Goal: Communication & Community: Participate in discussion

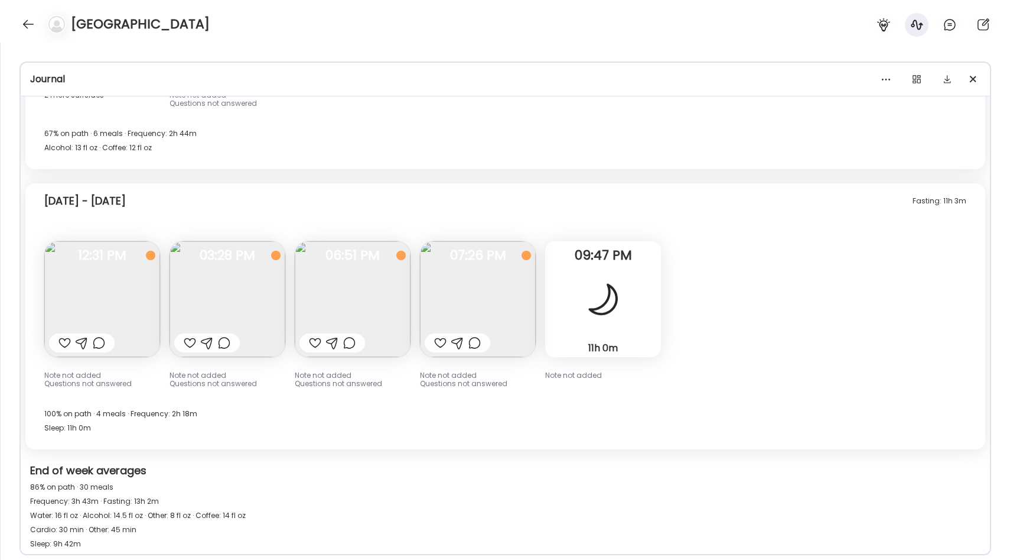
scroll to position [2087, 0]
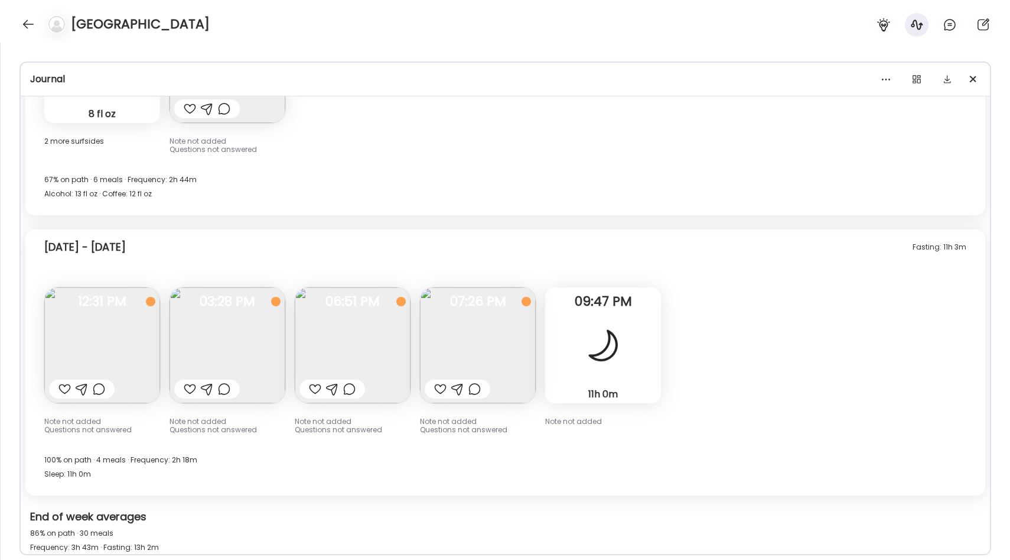
click at [245, 342] on img at bounding box center [228, 345] width 116 height 116
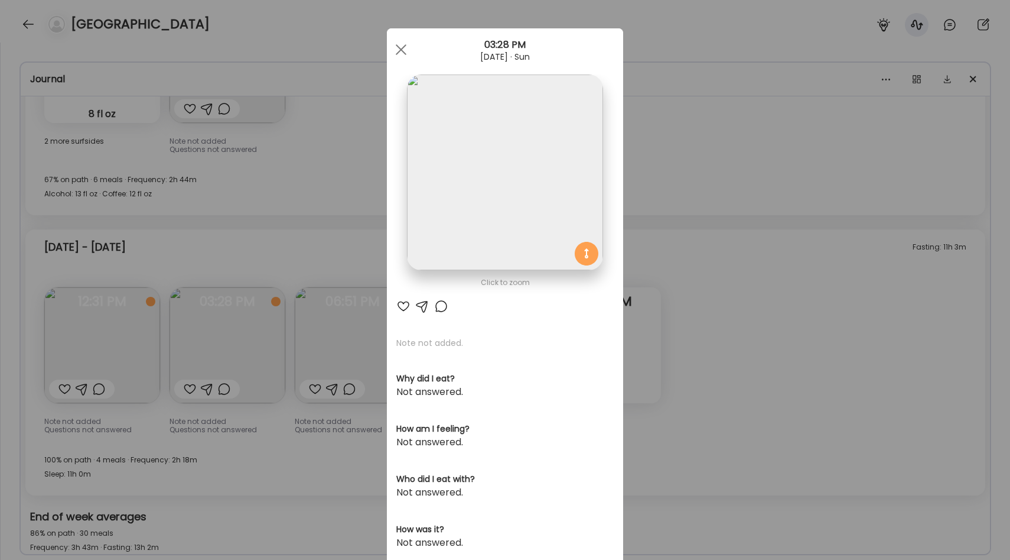
click at [290, 347] on div "Ate Coach Dashboard Wahoo! It’s official Take a moment to set up your Coach Pro…" at bounding box center [505, 280] width 1010 height 560
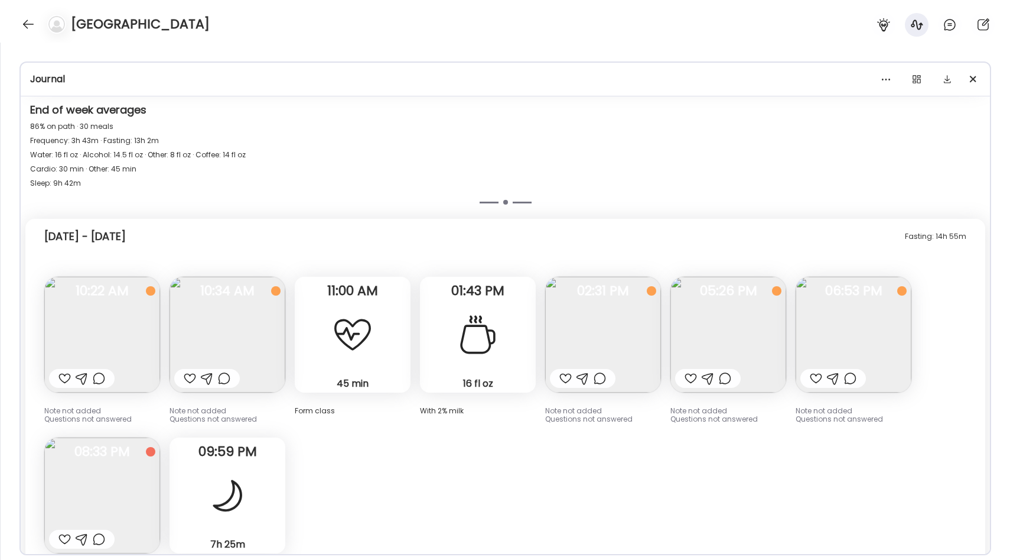
scroll to position [2495, 0]
click at [336, 332] on div at bounding box center [353, 332] width 43 height 43
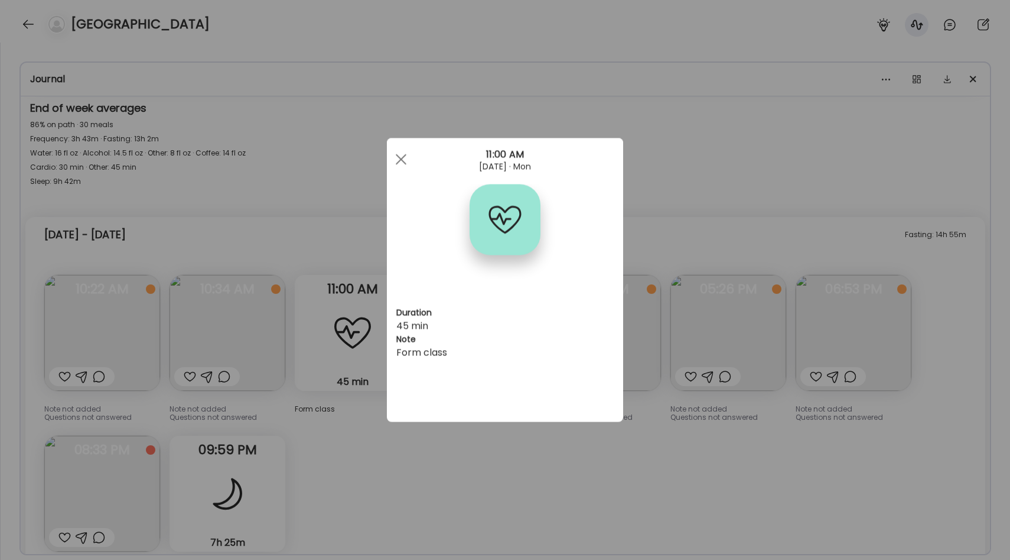
drag, startPoint x: 399, startPoint y: 355, endPoint x: 472, endPoint y: 355, distance: 73.3
click at [472, 355] on div "Form class" at bounding box center [505, 353] width 217 height 14
click at [373, 398] on div "Ate Coach Dashboard Wahoo! It’s official Take a moment to set up your Coach Pro…" at bounding box center [505, 280] width 1010 height 560
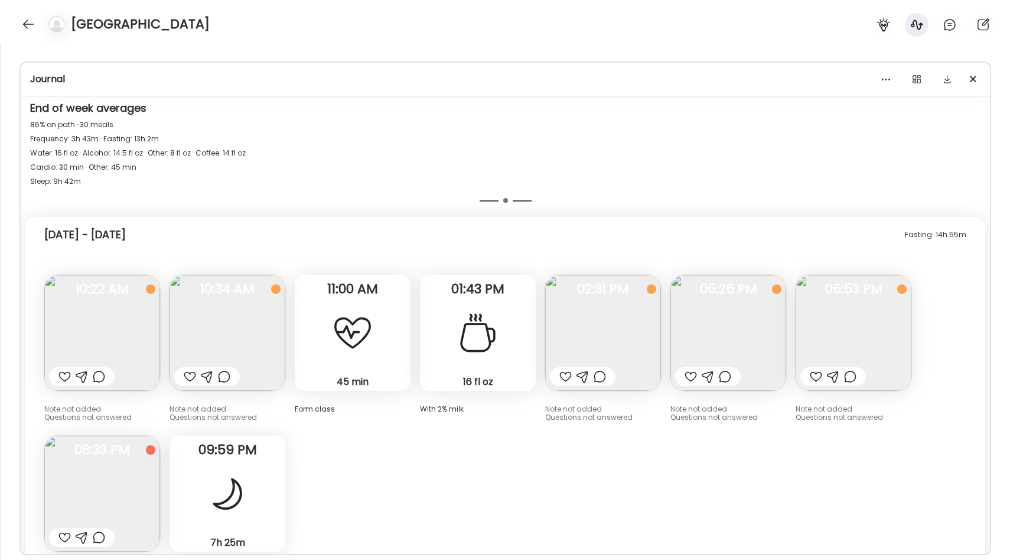
click at [827, 337] on img at bounding box center [854, 333] width 116 height 116
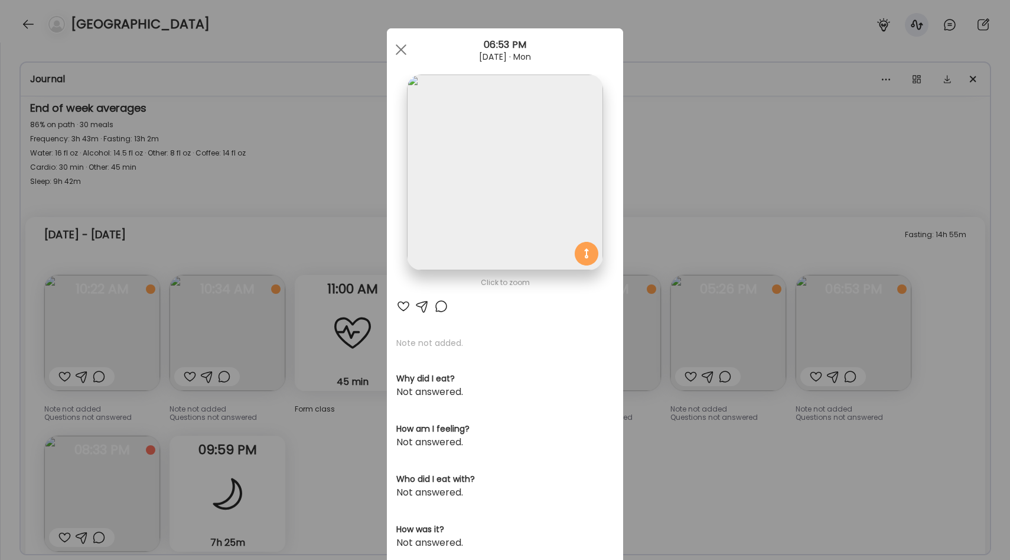
click at [355, 189] on div "Ate Coach Dashboard Wahoo! It’s official Take a moment to set up your Coach Pro…" at bounding box center [505, 280] width 1010 height 560
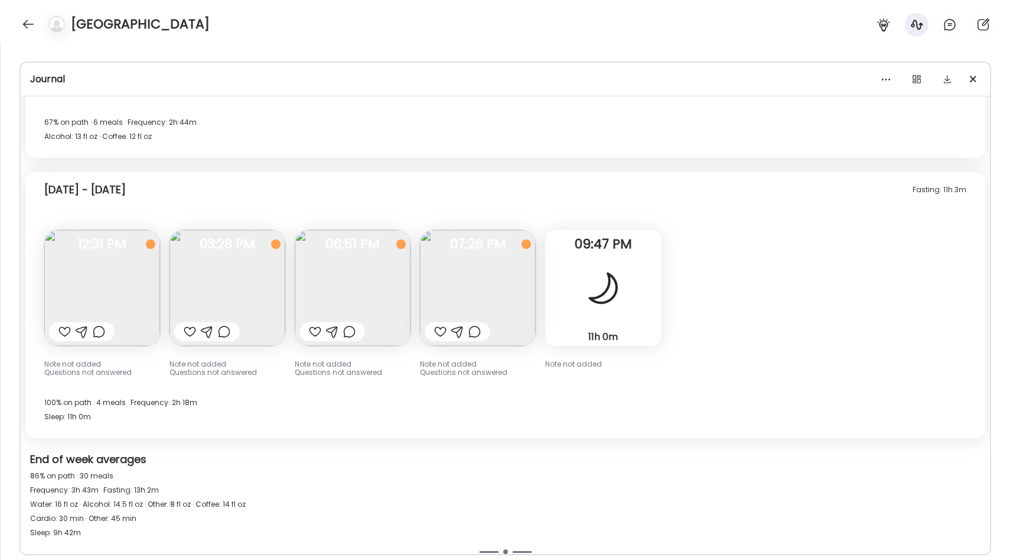
scroll to position [2143, 0]
click at [330, 266] on img at bounding box center [353, 288] width 116 height 116
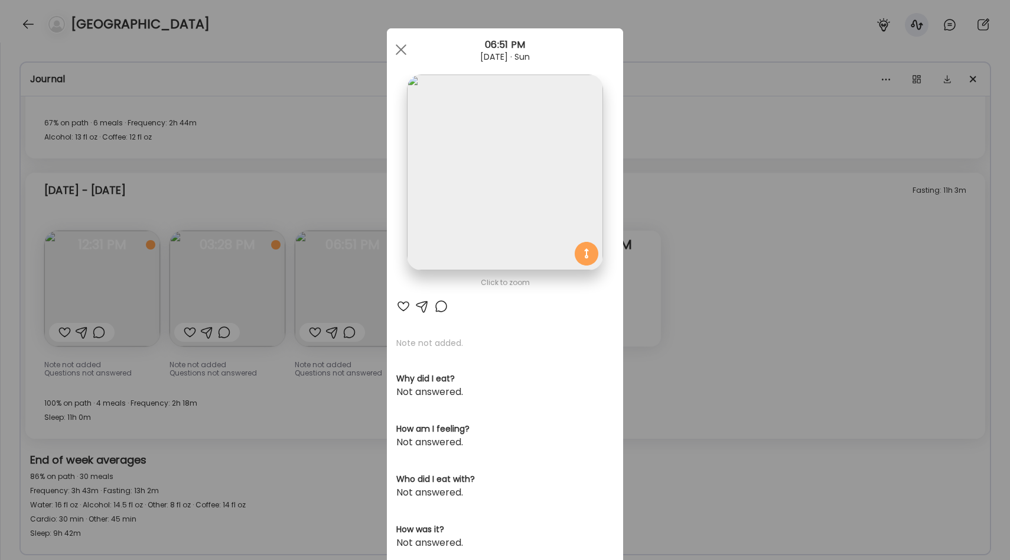
click at [313, 284] on div "Ate Coach Dashboard Wahoo! It’s official Take a moment to set up your Coach Pro…" at bounding box center [505, 280] width 1010 height 560
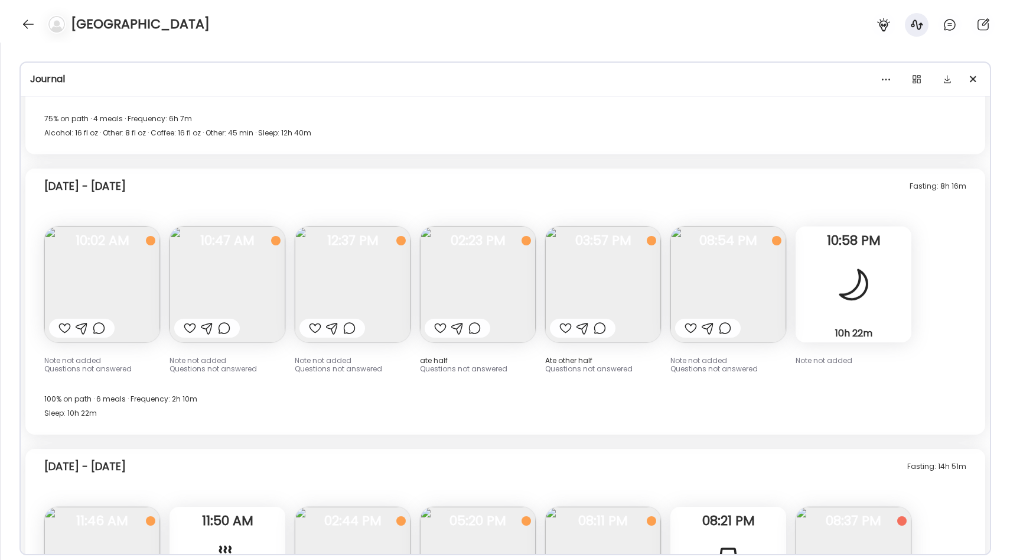
scroll to position [1419, 0]
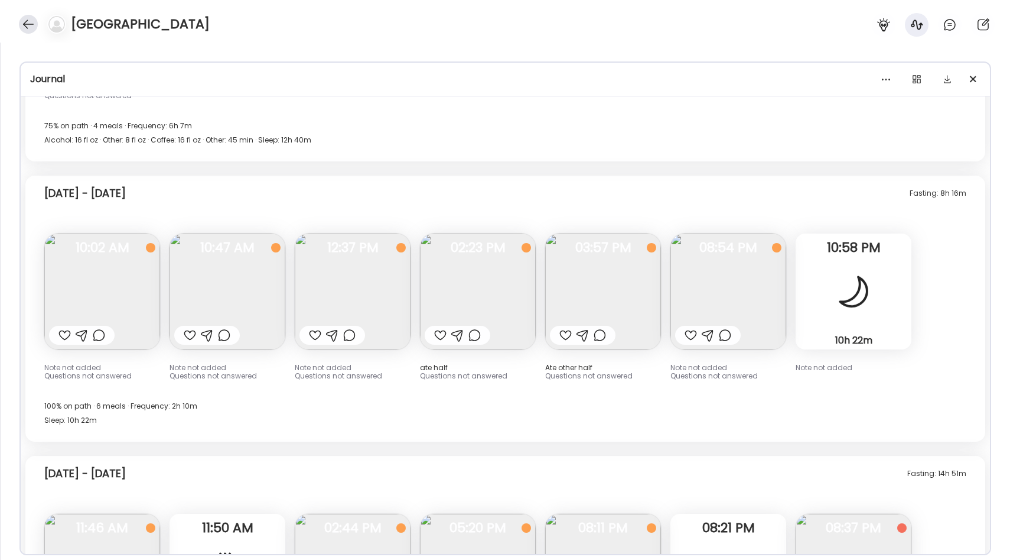
click at [32, 30] on div at bounding box center [28, 24] width 19 height 19
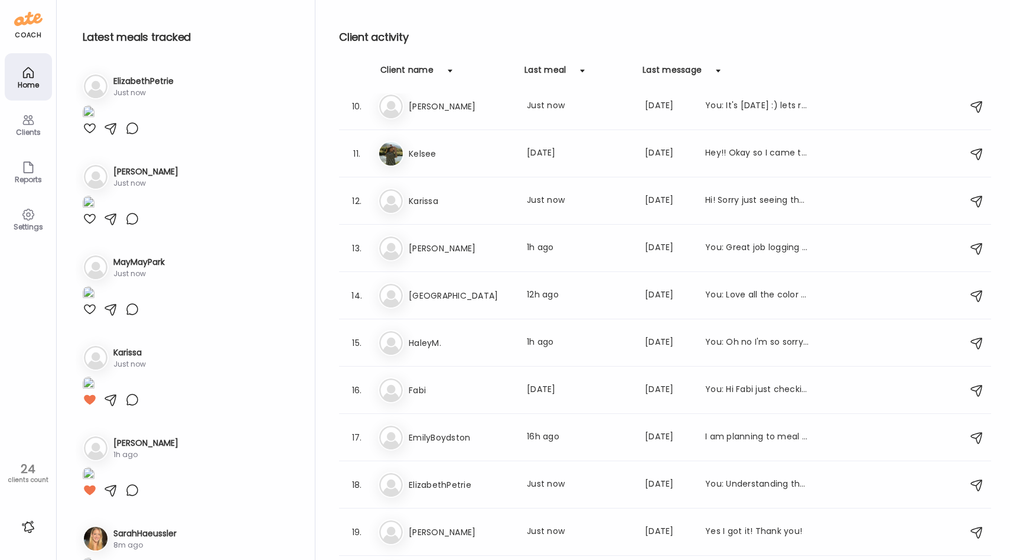
scroll to position [0, 0]
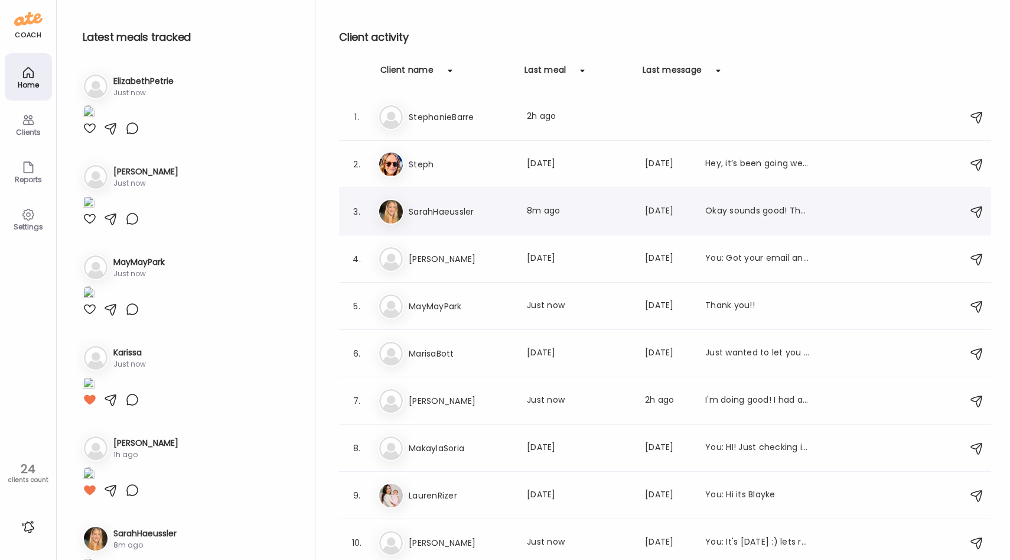
click at [472, 212] on h3 "SarahHaeussler" at bounding box center [461, 211] width 104 height 14
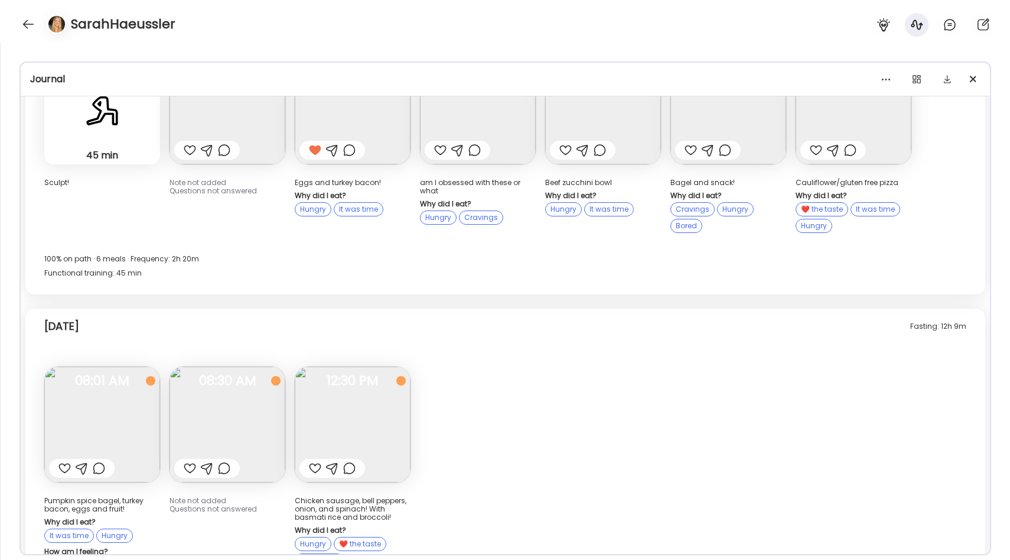
scroll to position [9942, 0]
click at [388, 366] on img at bounding box center [353, 424] width 116 height 116
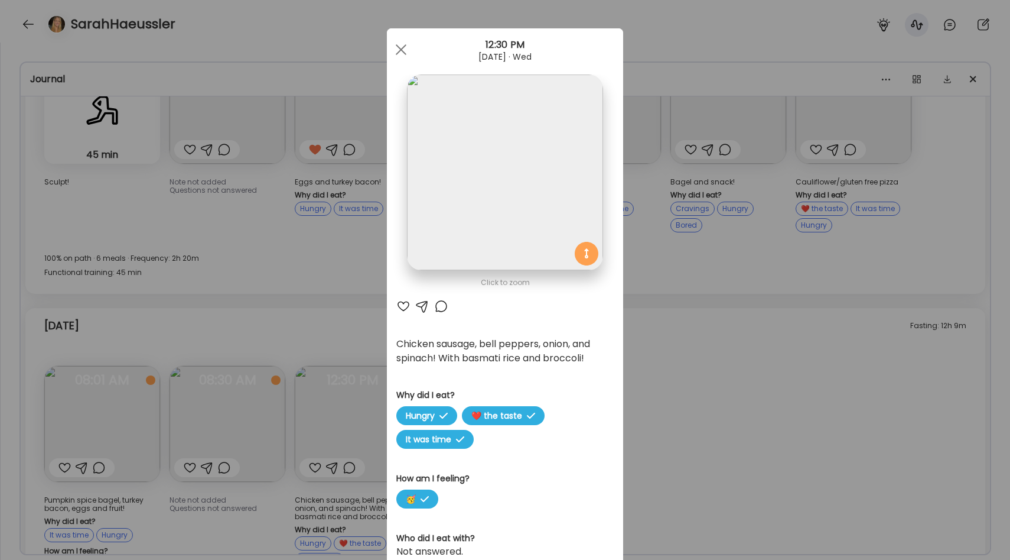
click at [857, 401] on div "Ate Coach Dashboard Wahoo! It’s official Take a moment to set up your Coach Pro…" at bounding box center [505, 280] width 1010 height 560
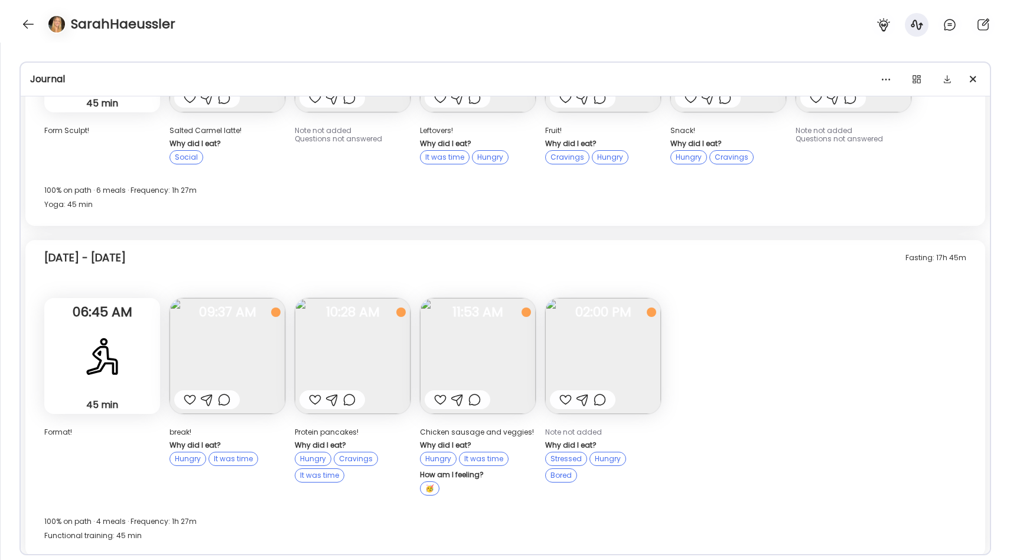
scroll to position [8661, 0]
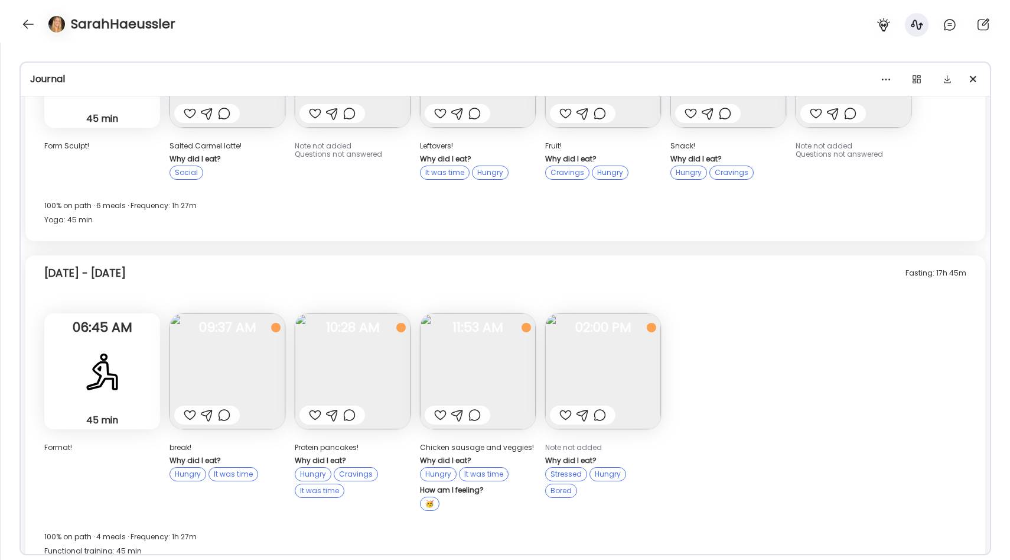
click at [486, 313] on img at bounding box center [478, 371] width 116 height 116
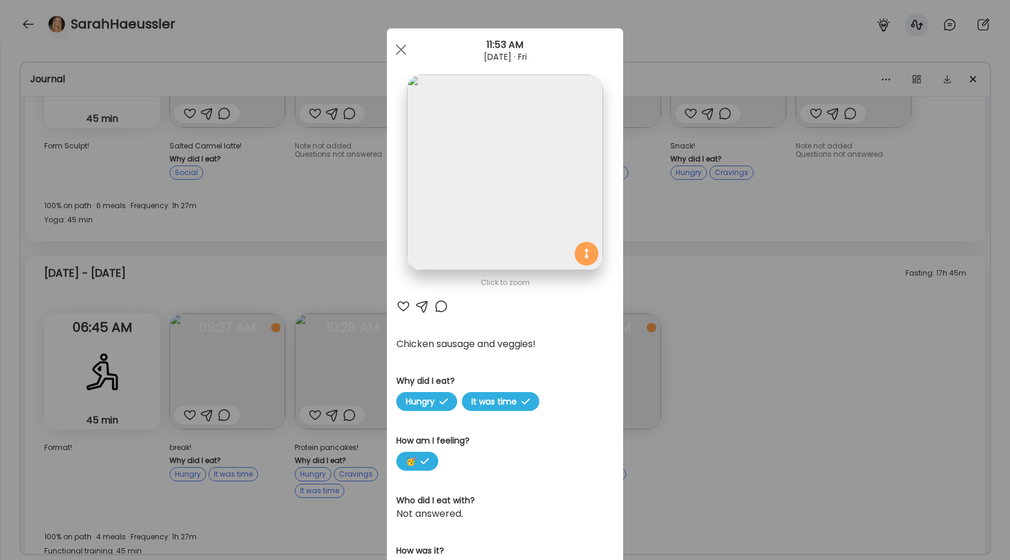
click at [714, 359] on div "Ate Coach Dashboard Wahoo! It’s official Take a moment to set up your Coach Pro…" at bounding box center [505, 280] width 1010 height 560
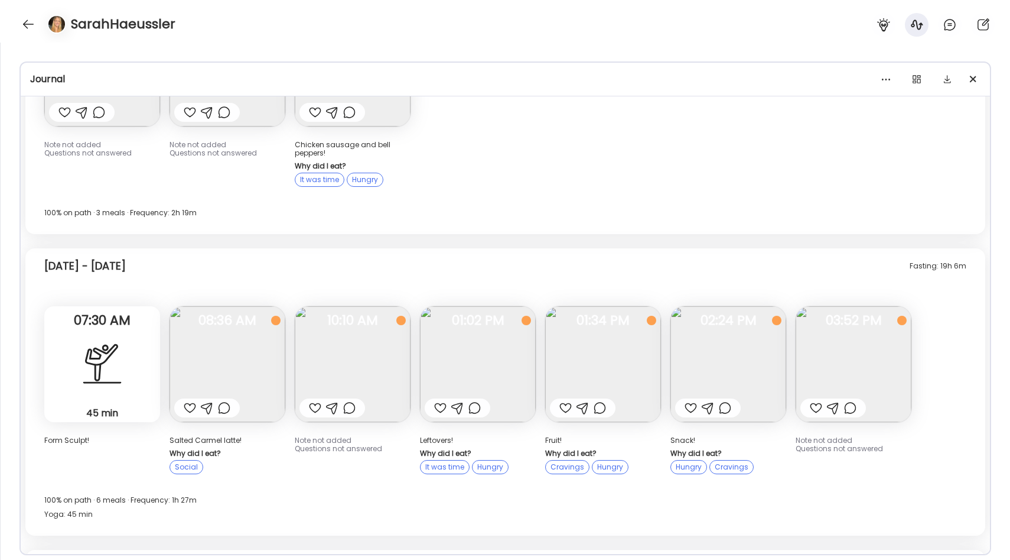
scroll to position [8371, 0]
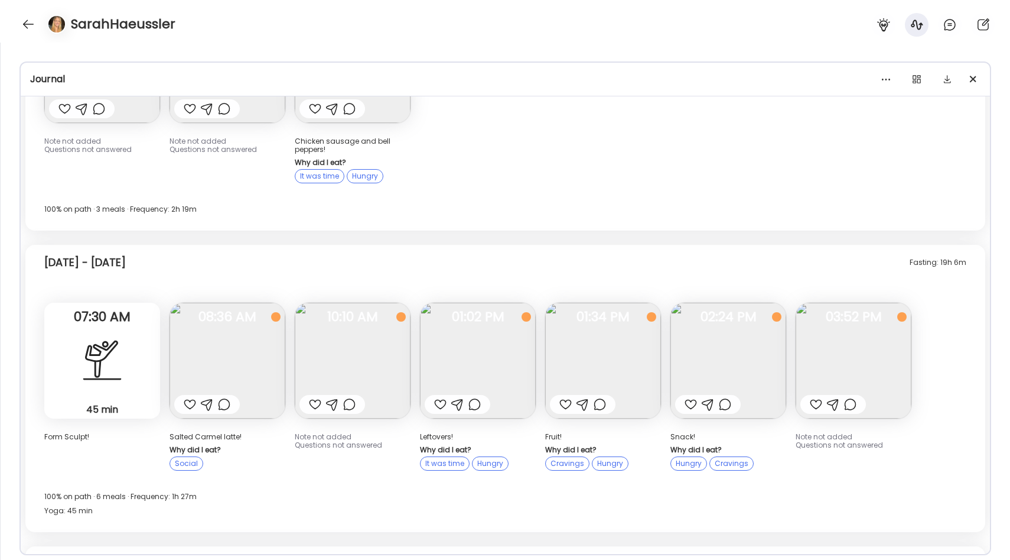
click at [482, 303] on img at bounding box center [478, 361] width 116 height 116
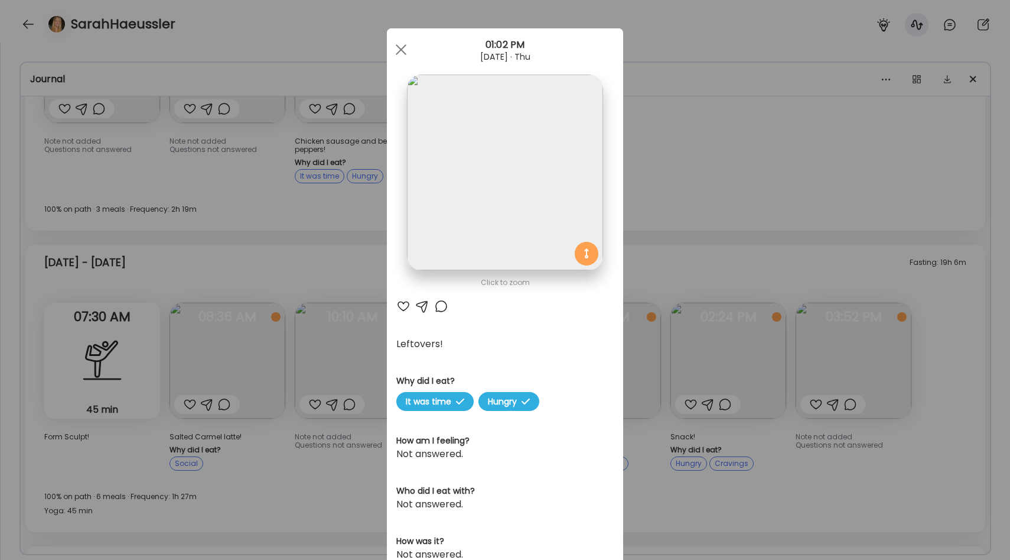
click at [686, 396] on div "Ate Coach Dashboard Wahoo! It’s official Take a moment to set up your Coach Pro…" at bounding box center [505, 280] width 1010 height 560
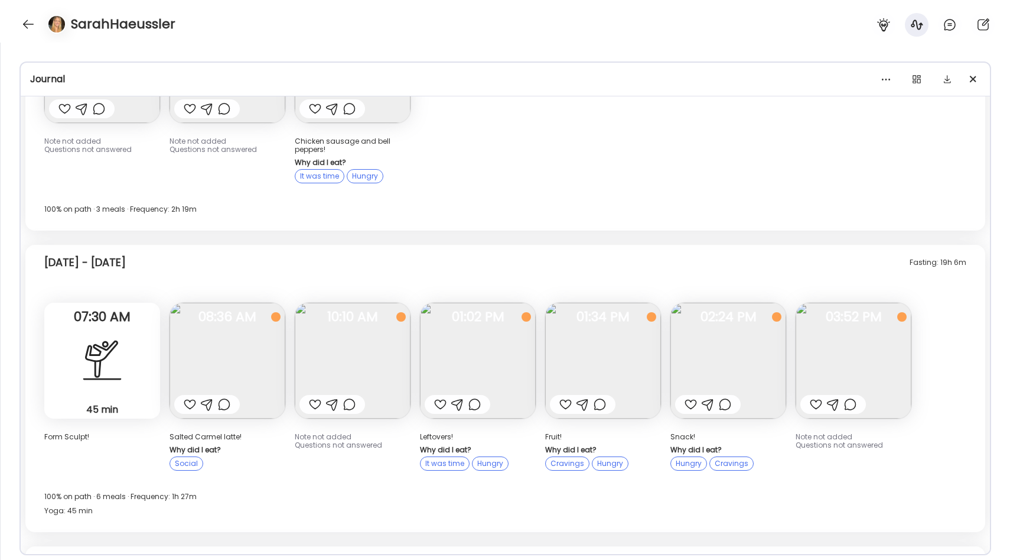
click at [617, 314] on img at bounding box center [603, 361] width 116 height 116
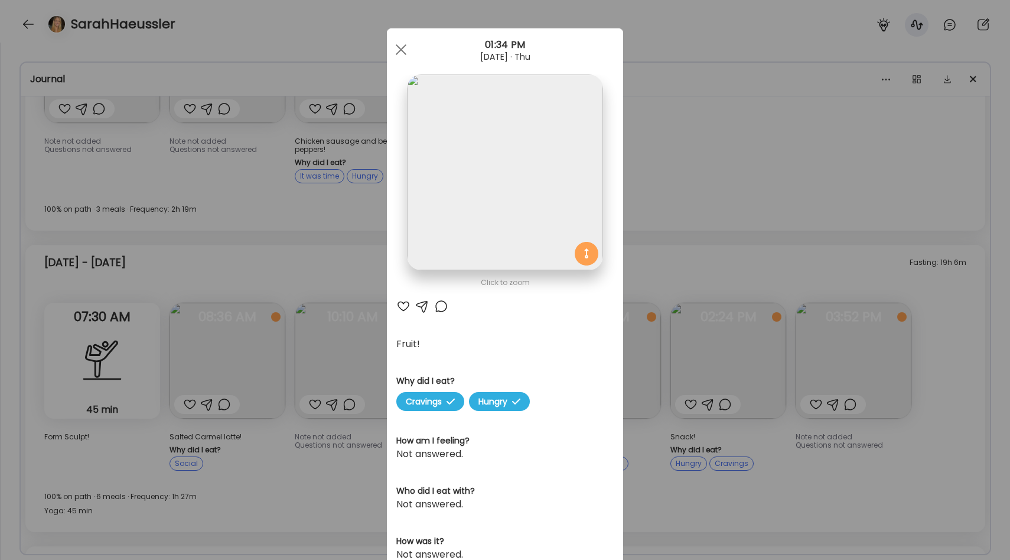
click at [737, 386] on div "Ate Coach Dashboard Wahoo! It’s official Take a moment to set up your Coach Pro…" at bounding box center [505, 280] width 1010 height 560
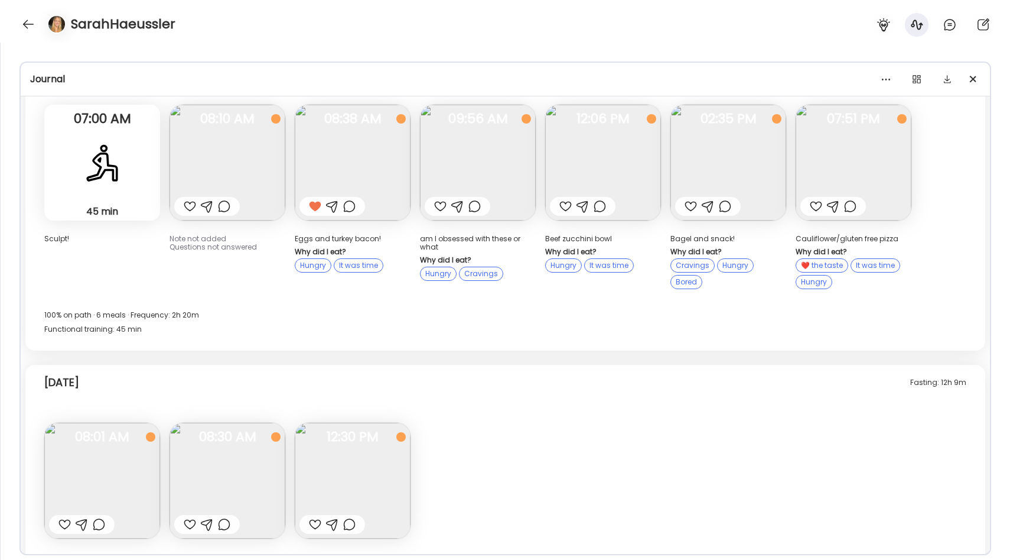
scroll to position [9970, 0]
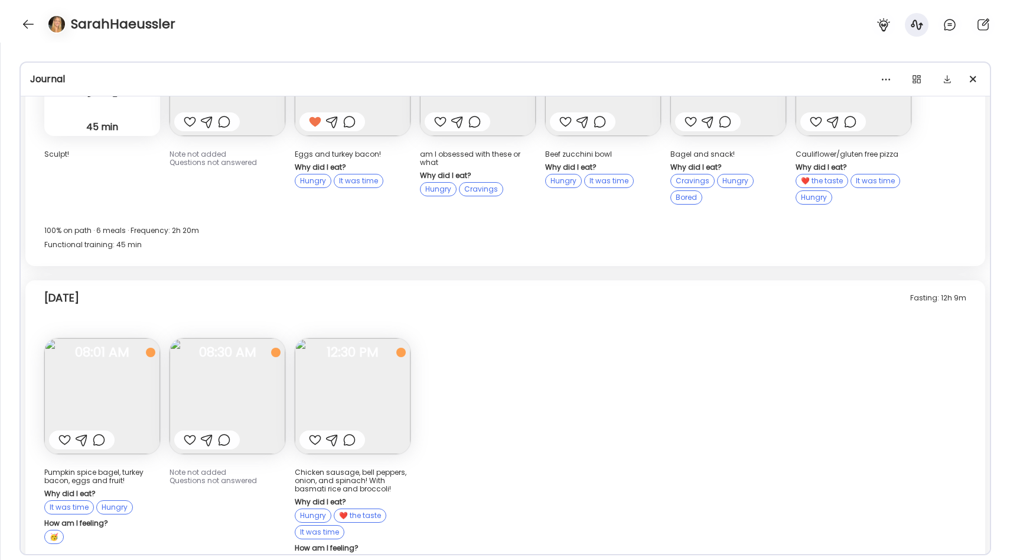
click at [88, 338] on img at bounding box center [102, 396] width 116 height 116
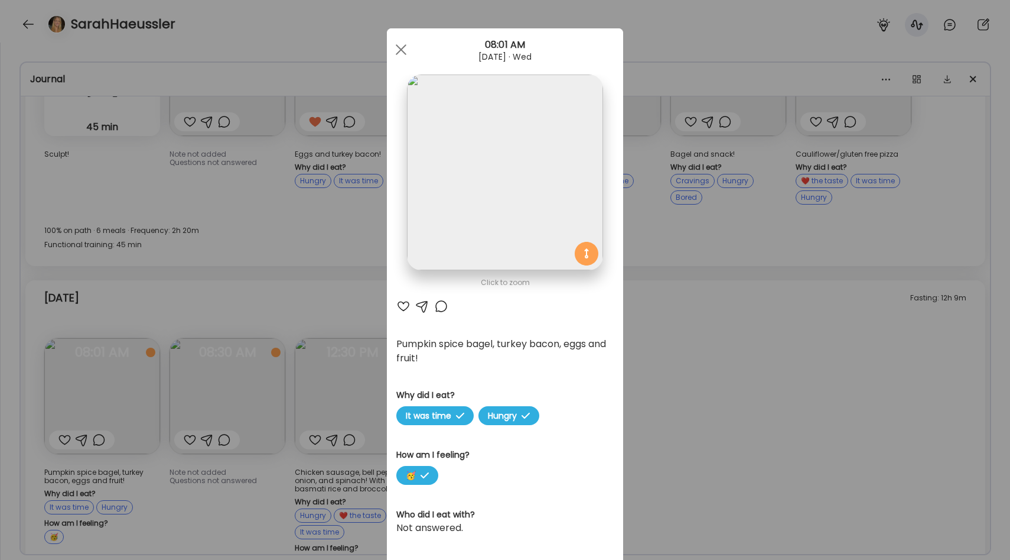
click at [736, 359] on div "Ate Coach Dashboard Wahoo! It’s official Take a moment to set up your Coach Pro…" at bounding box center [505, 280] width 1010 height 560
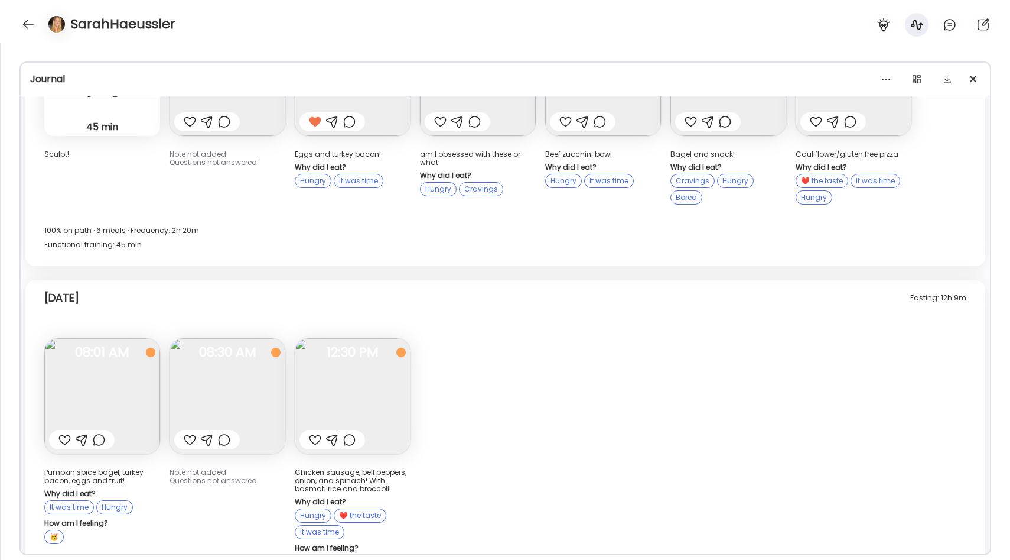
click at [312, 433] on div at bounding box center [315, 440] width 12 height 14
click at [352, 433] on div at bounding box center [349, 440] width 12 height 14
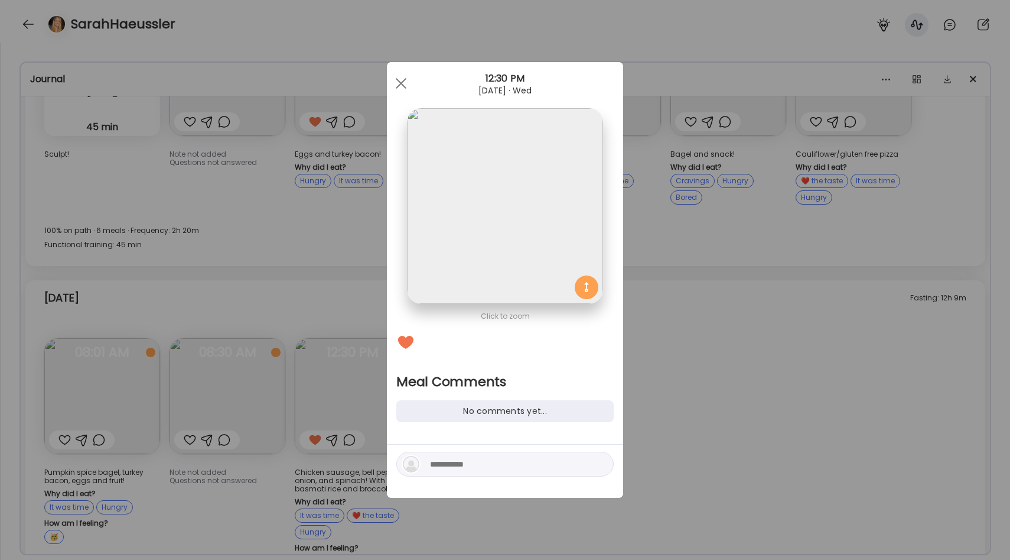
click at [437, 464] on textarea at bounding box center [510, 464] width 160 height 14
type textarea "**********"
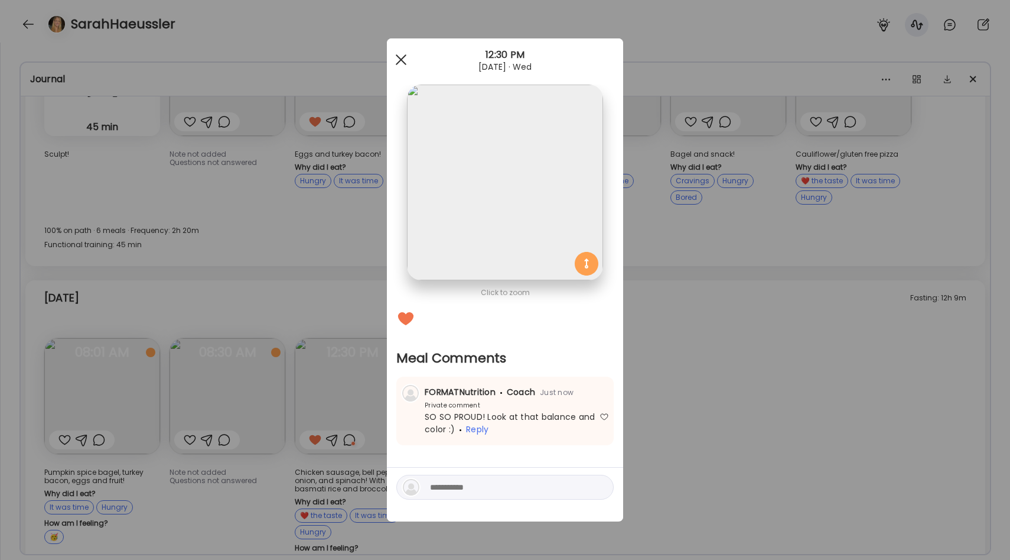
click at [401, 66] on div at bounding box center [401, 60] width 24 height 24
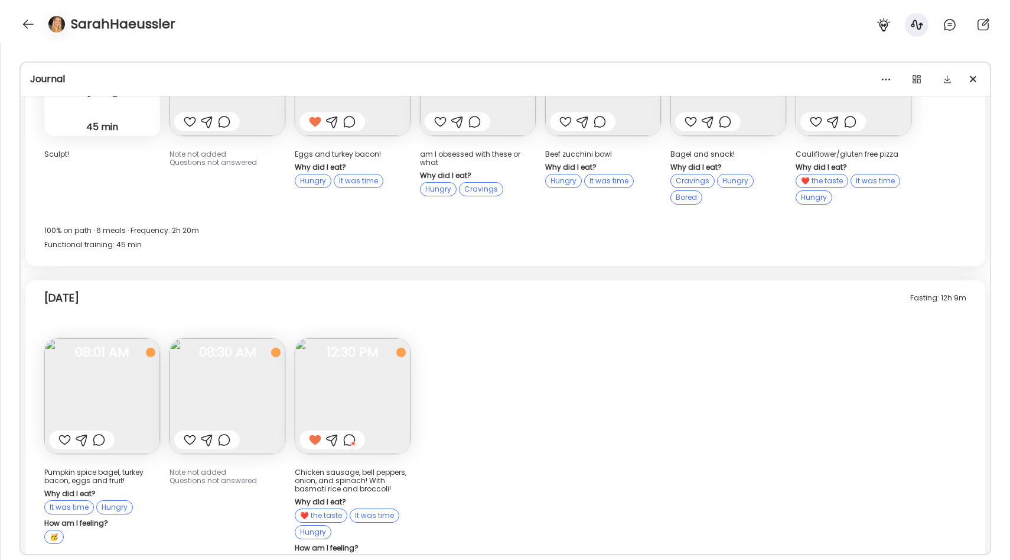
click at [61, 433] on div at bounding box center [65, 440] width 12 height 14
click at [954, 27] on icon at bounding box center [950, 25] width 14 height 14
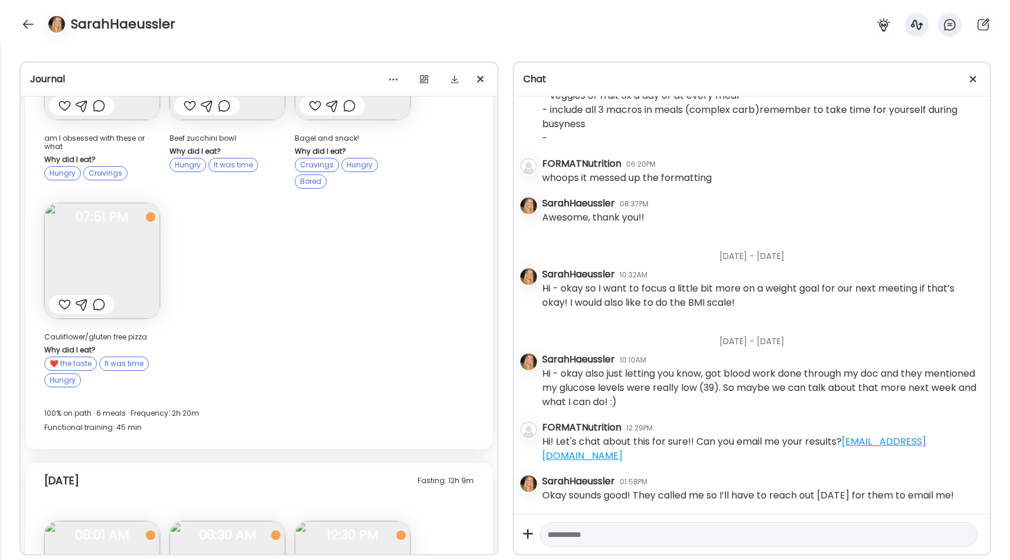
scroll to position [14215, 0]
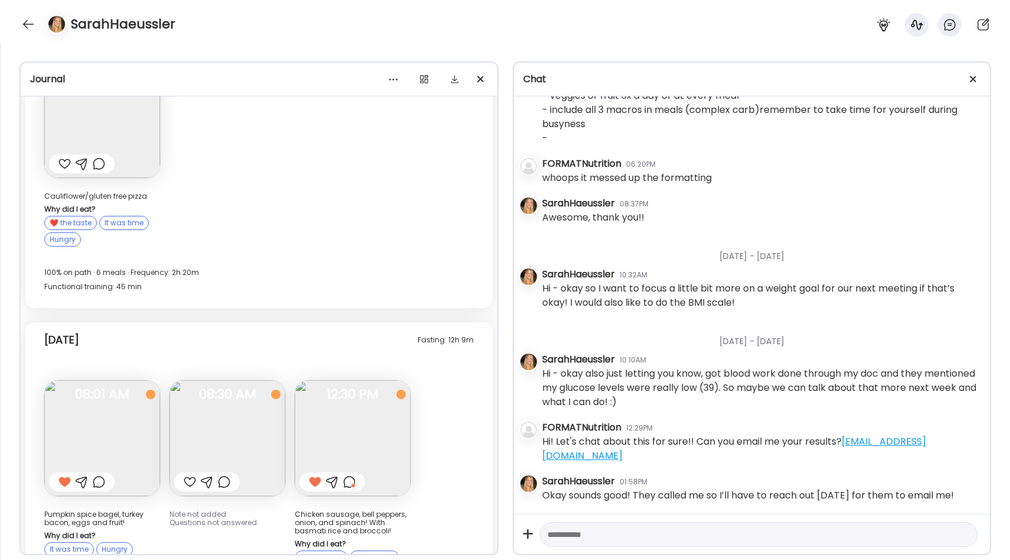
click at [586, 544] on div at bounding box center [759, 534] width 438 height 25
click at [583, 536] on textarea at bounding box center [749, 534] width 402 height 14
type textarea "*"
type textarea "**********"
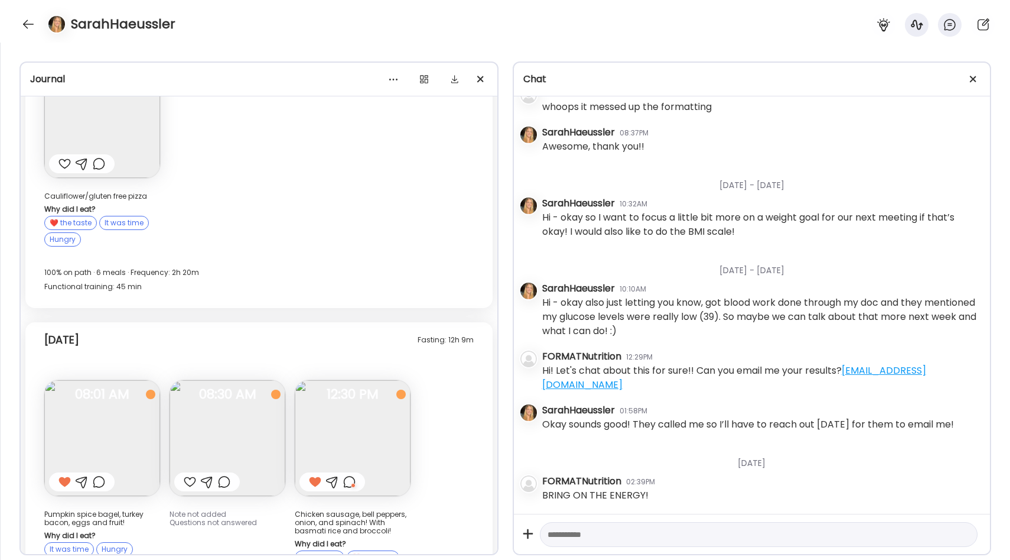
scroll to position [488, 0]
click at [26, 25] on div at bounding box center [28, 24] width 19 height 19
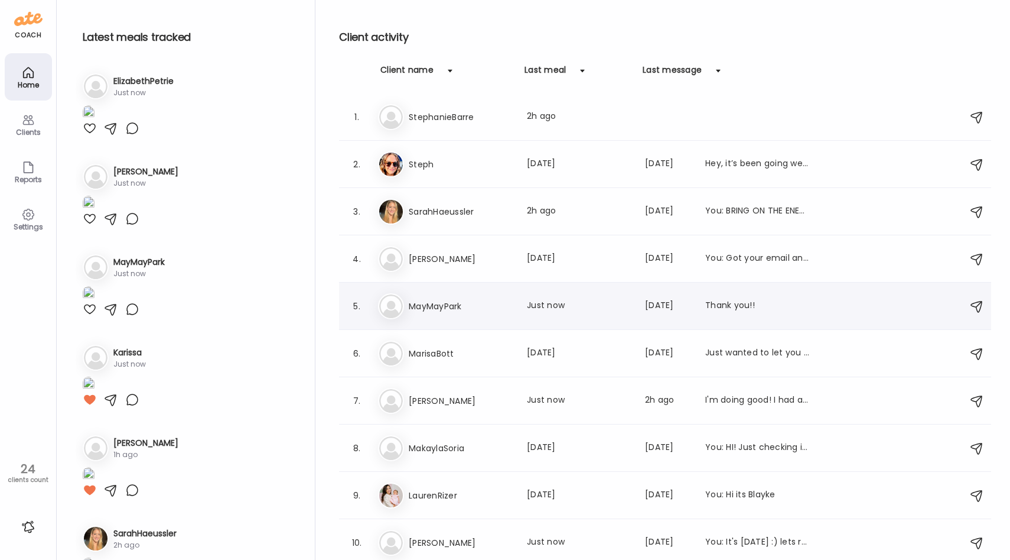
click at [368, 315] on div "5. Ma MayMayPark Last meal: Just now Last message: [DATE] Thank you!!" at bounding box center [665, 305] width 652 height 47
click at [418, 316] on div "Ma MayMayPark Last meal: Just now Last message: [DATE] Thank you!!" at bounding box center [667, 306] width 578 height 26
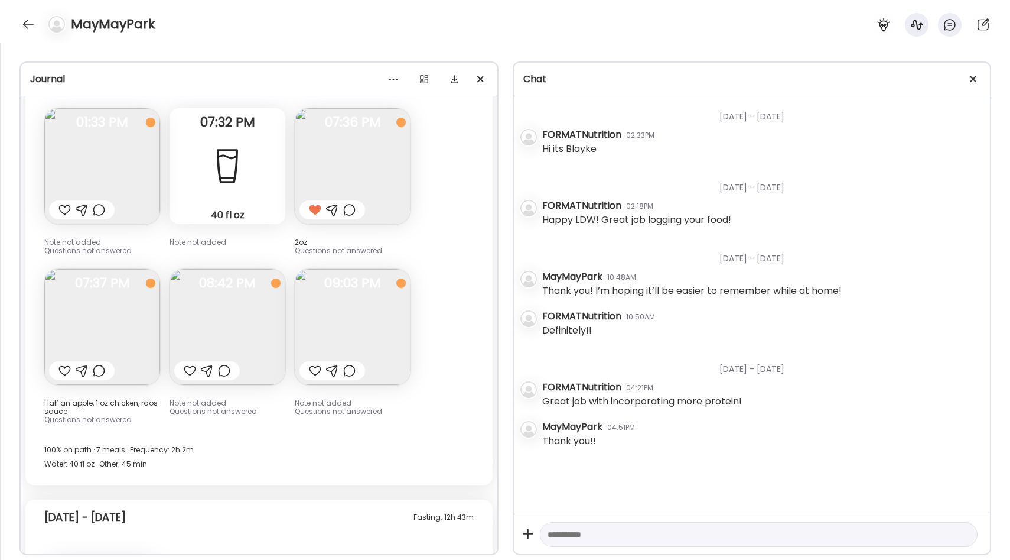
scroll to position [9817, 0]
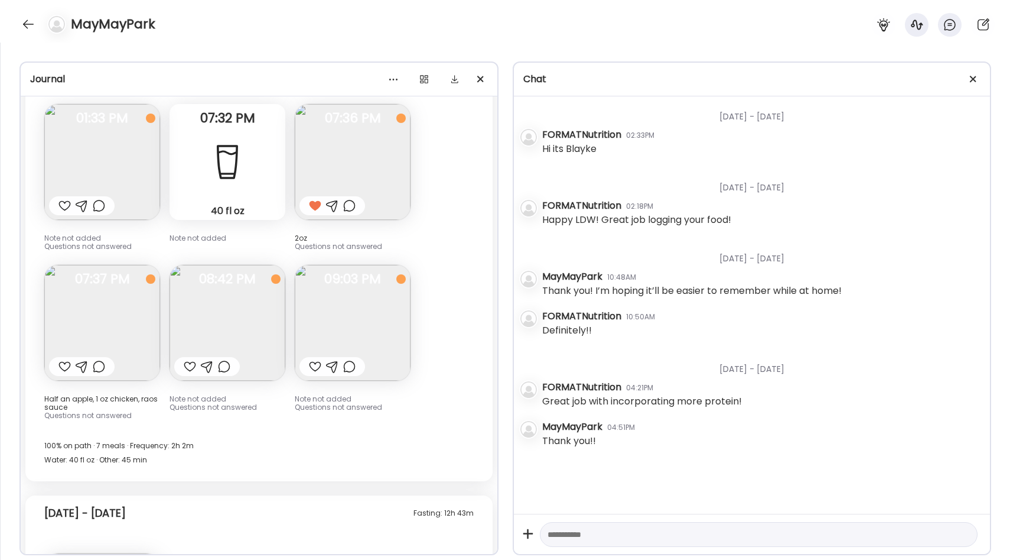
click at [187, 359] on div at bounding box center [190, 366] width 12 height 14
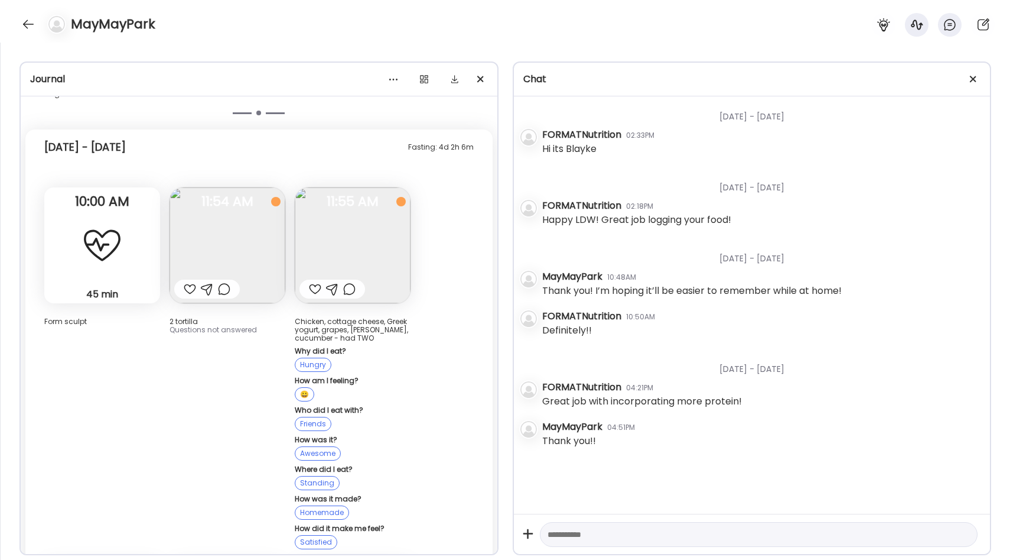
scroll to position [10756, 0]
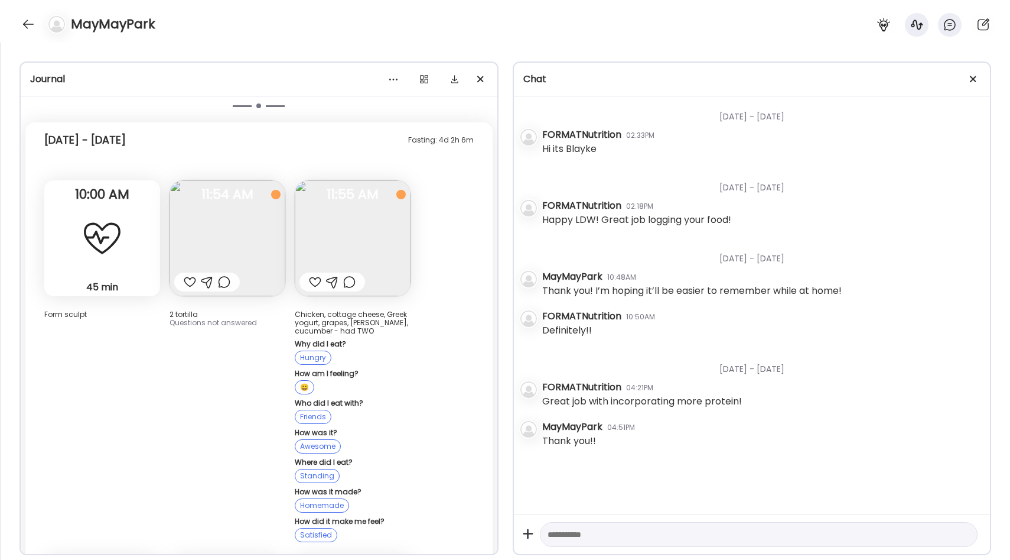
click at [314, 275] on div at bounding box center [315, 282] width 12 height 14
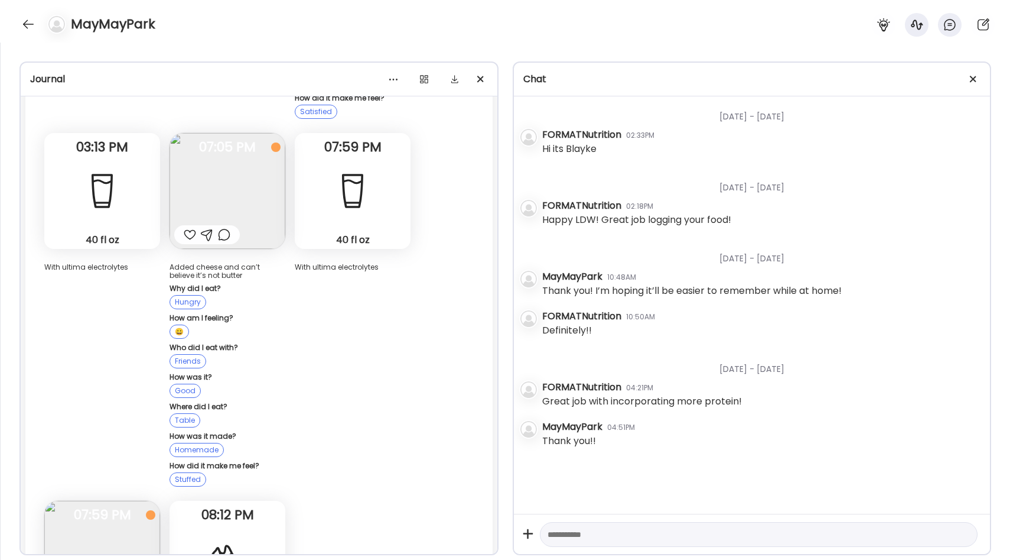
scroll to position [11184, 0]
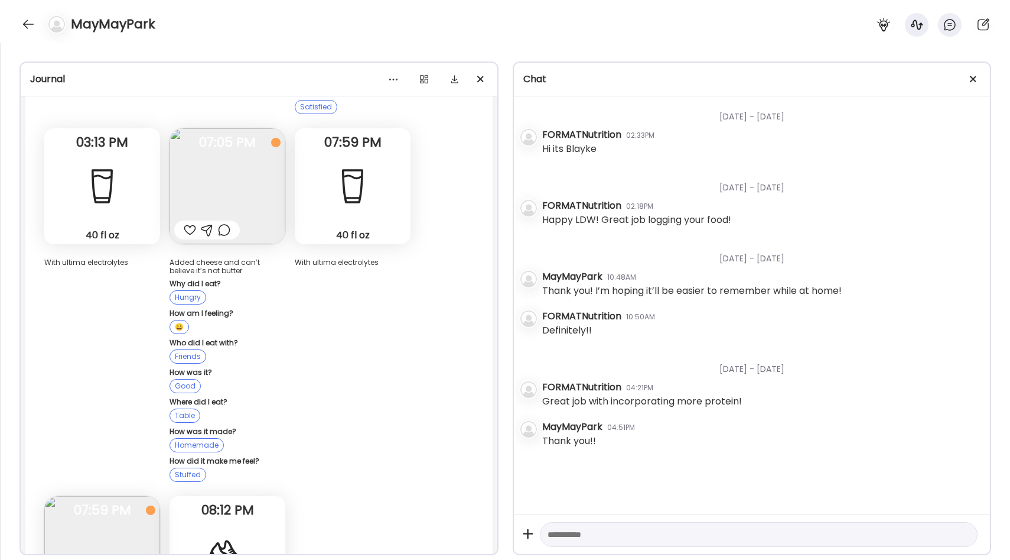
click at [188, 223] on div at bounding box center [190, 230] width 12 height 14
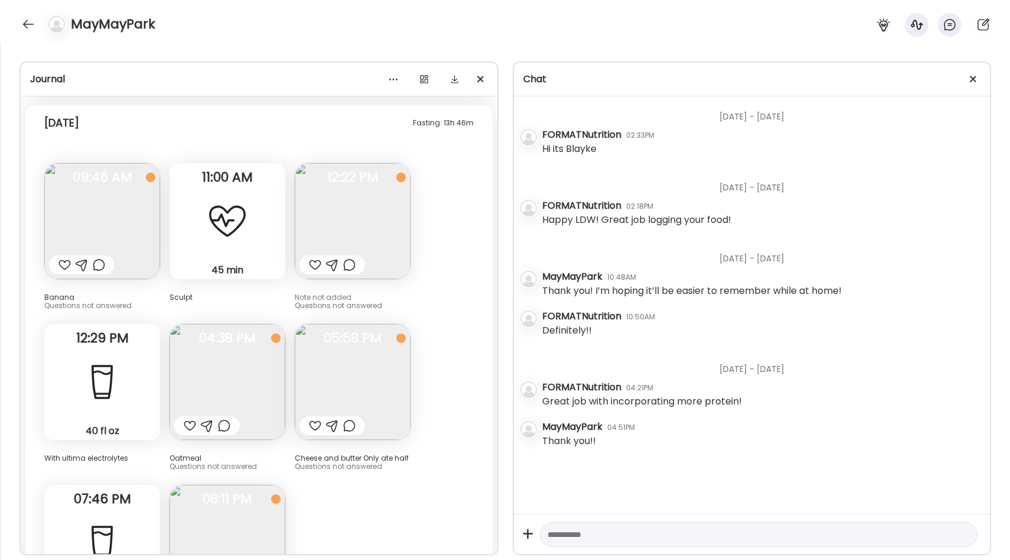
scroll to position [11798, 0]
click at [60, 256] on div at bounding box center [65, 263] width 12 height 14
click at [311, 256] on div at bounding box center [315, 263] width 12 height 14
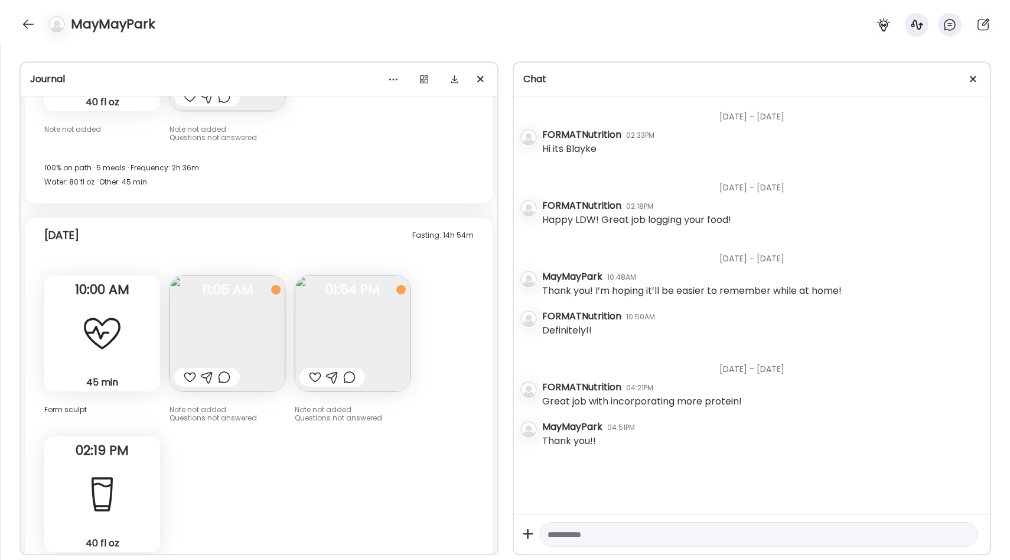
scroll to position [12331, 0]
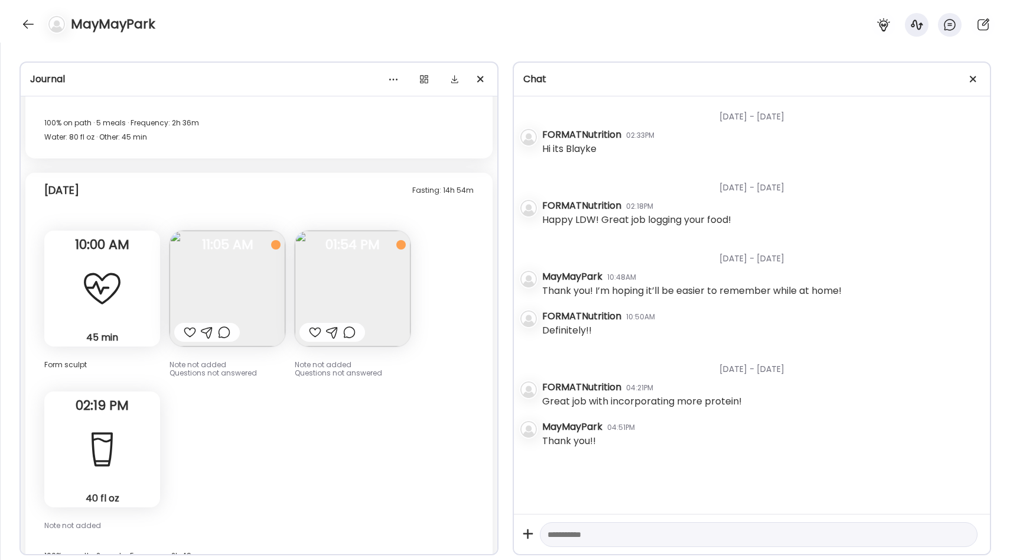
click at [188, 325] on div at bounding box center [190, 332] width 12 height 14
click at [312, 325] on div at bounding box center [315, 332] width 12 height 14
click at [331, 241] on img at bounding box center [353, 288] width 116 height 116
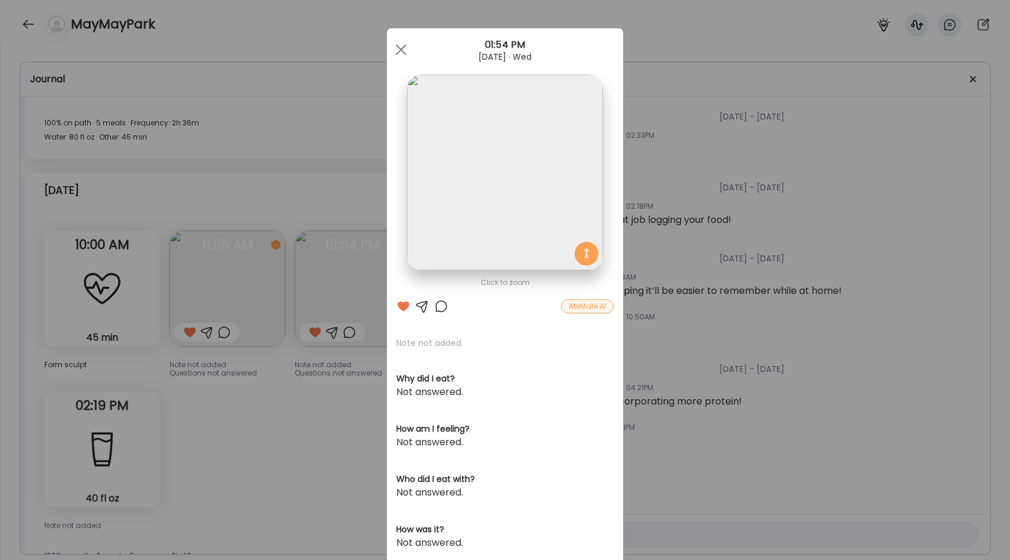
click at [311, 308] on div "Ate Coach Dashboard Wahoo! It’s official Take a moment to set up your Coach Pro…" at bounding box center [505, 280] width 1010 height 560
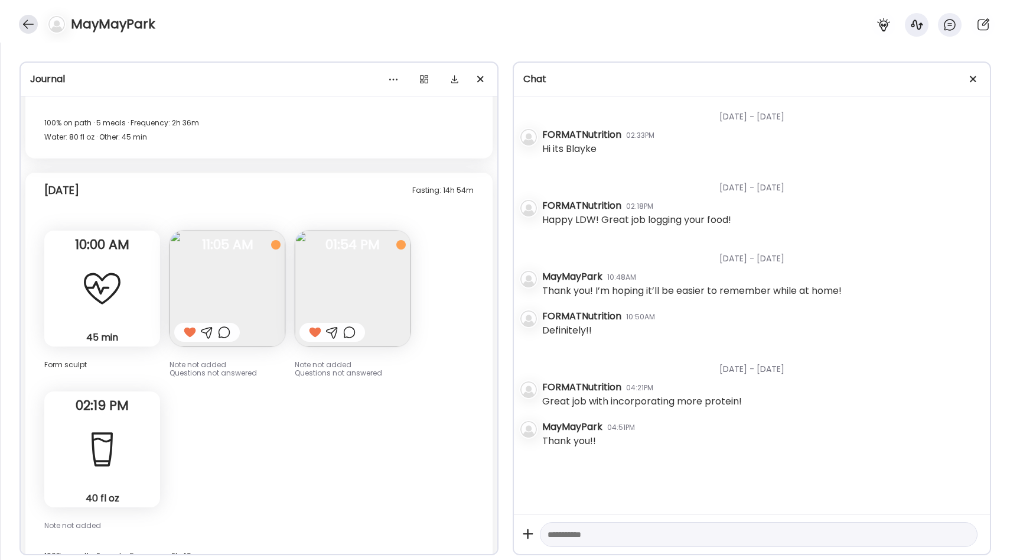
click at [27, 27] on div at bounding box center [28, 24] width 19 height 19
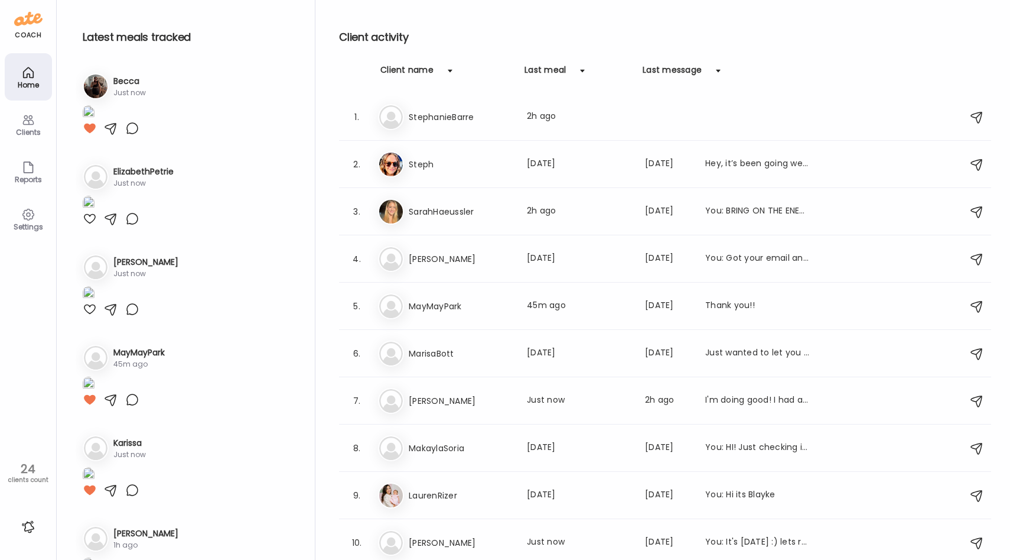
click at [95, 121] on img at bounding box center [89, 113] width 12 height 16
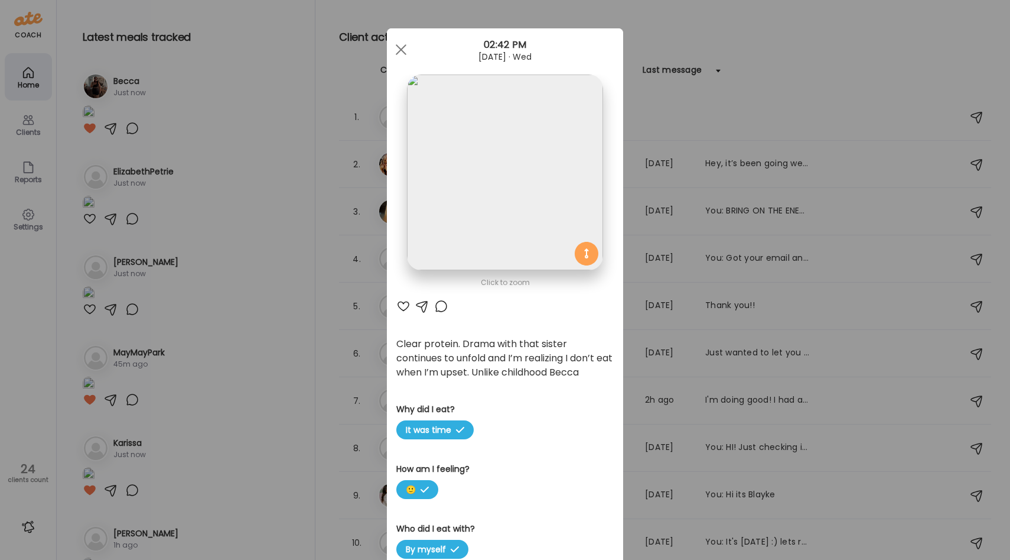
click at [288, 229] on div "Ate Coach Dashboard Wahoo! It’s official Take a moment to set up your Coach Pro…" at bounding box center [505, 280] width 1010 height 560
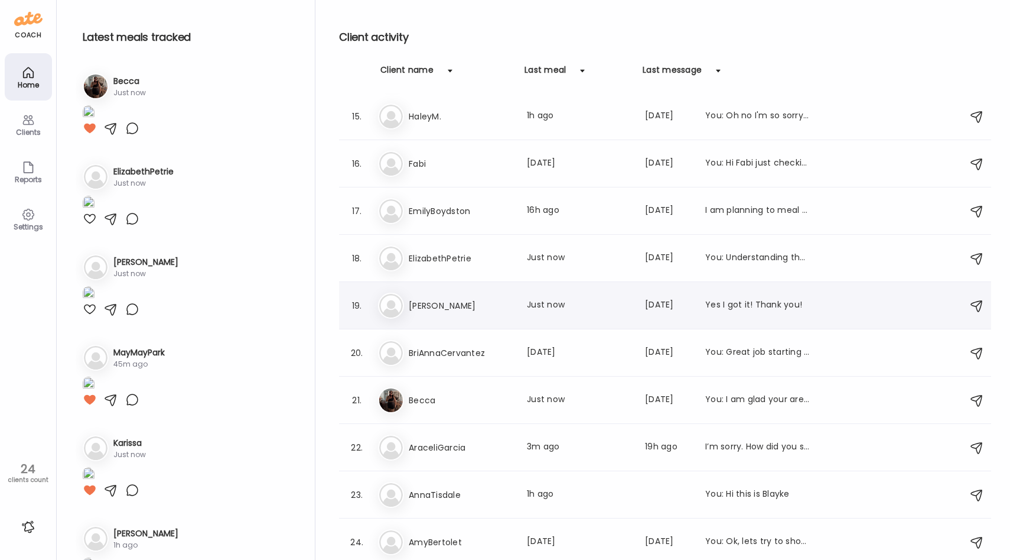
scroll to position [0, 0]
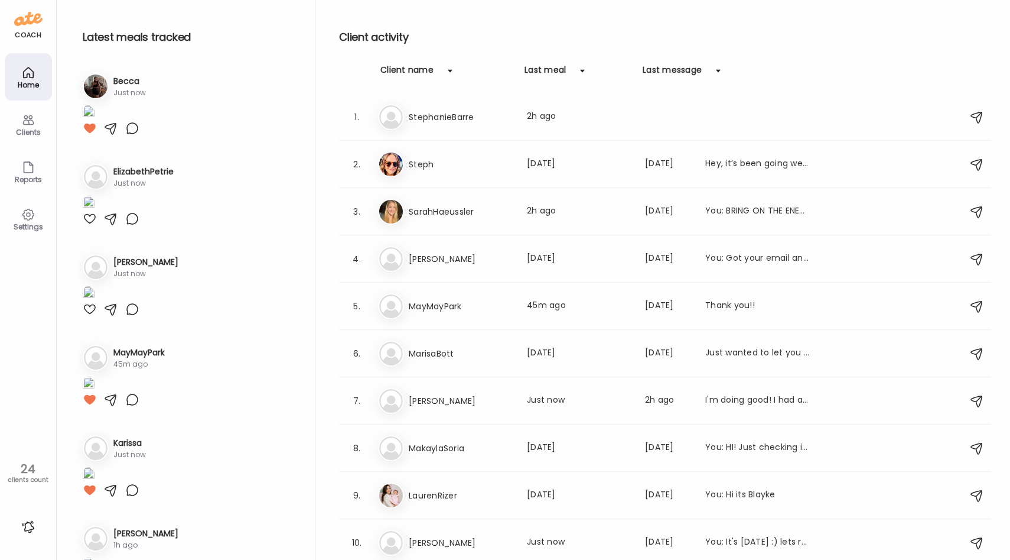
click at [319, 184] on div "Latest meals tracked 1. Be Becca Just now 2. El ElizabethPetrie Just now 3. Ma …" at bounding box center [534, 283] width 916 height 566
click at [404, 207] on div "Sa SarahHaeussler Last meal: 2h ago Last message: [DATE] You: BRING ON THE ENER…" at bounding box center [667, 212] width 578 height 26
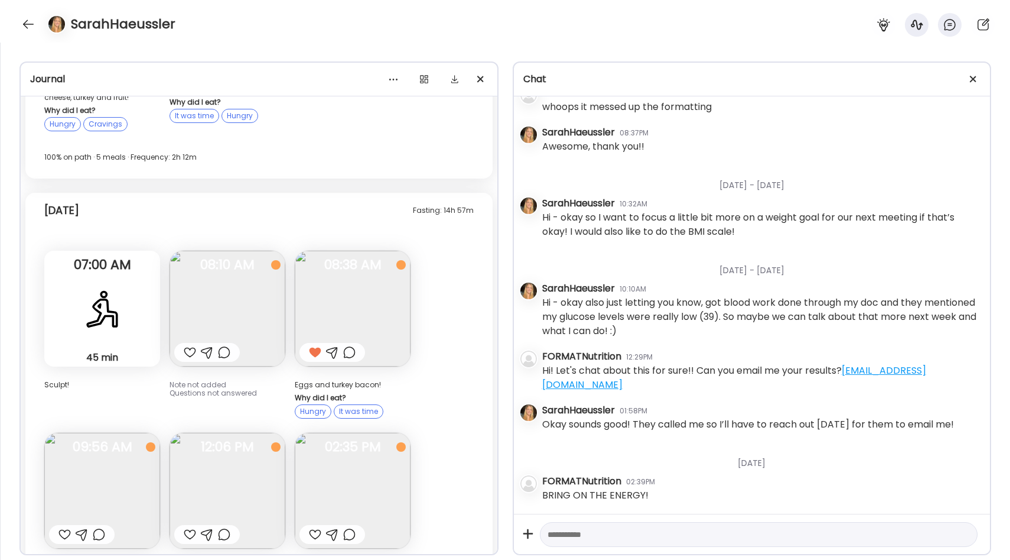
scroll to position [13504, 0]
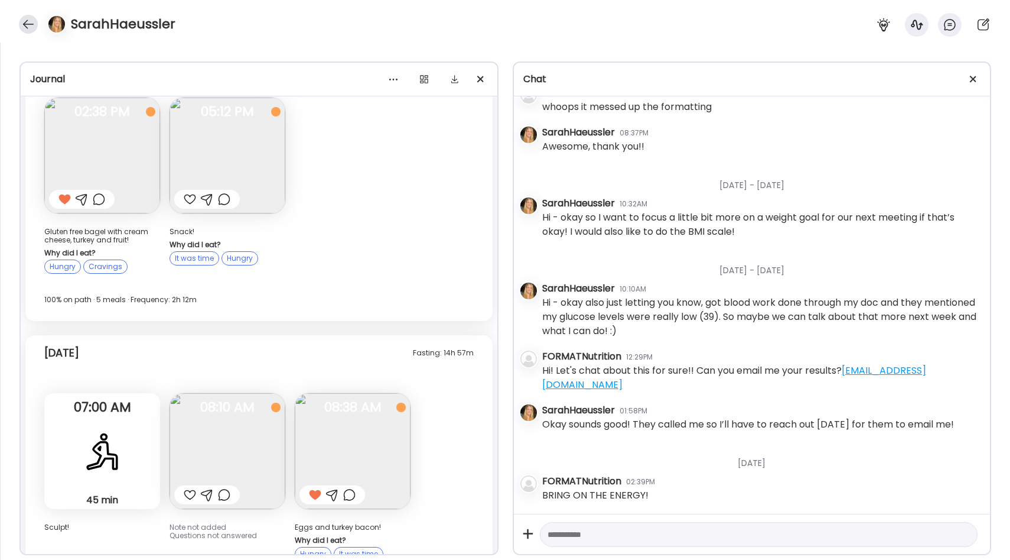
click at [30, 31] on div at bounding box center [28, 24] width 19 height 19
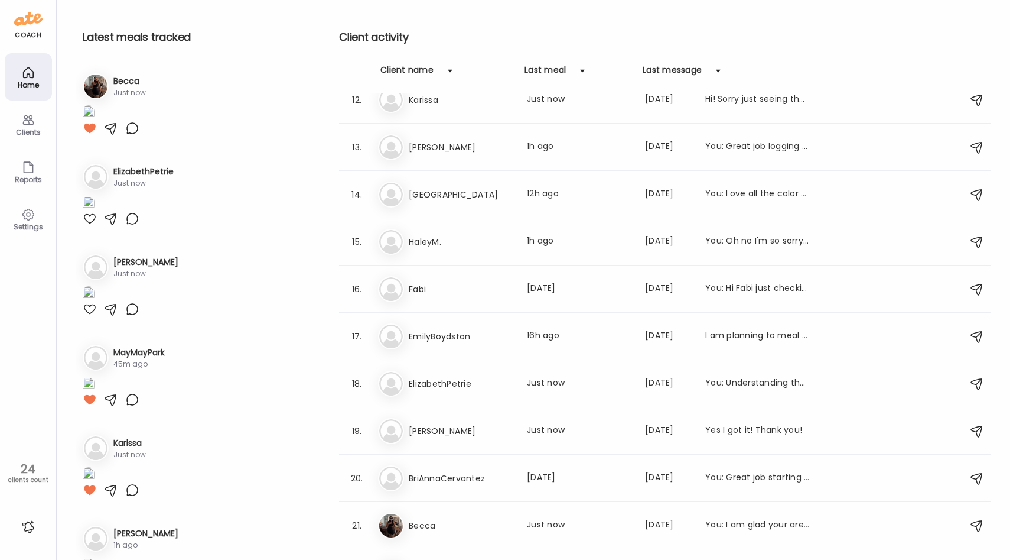
scroll to position [538, 0]
click at [460, 382] on h3 "ElizabethPetrie" at bounding box center [461, 383] width 104 height 14
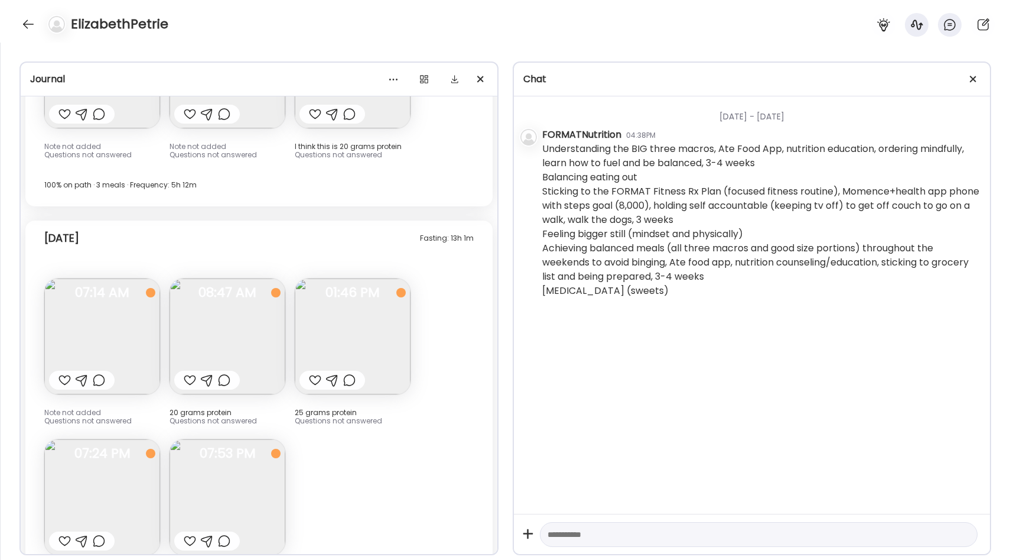
scroll to position [3704, 0]
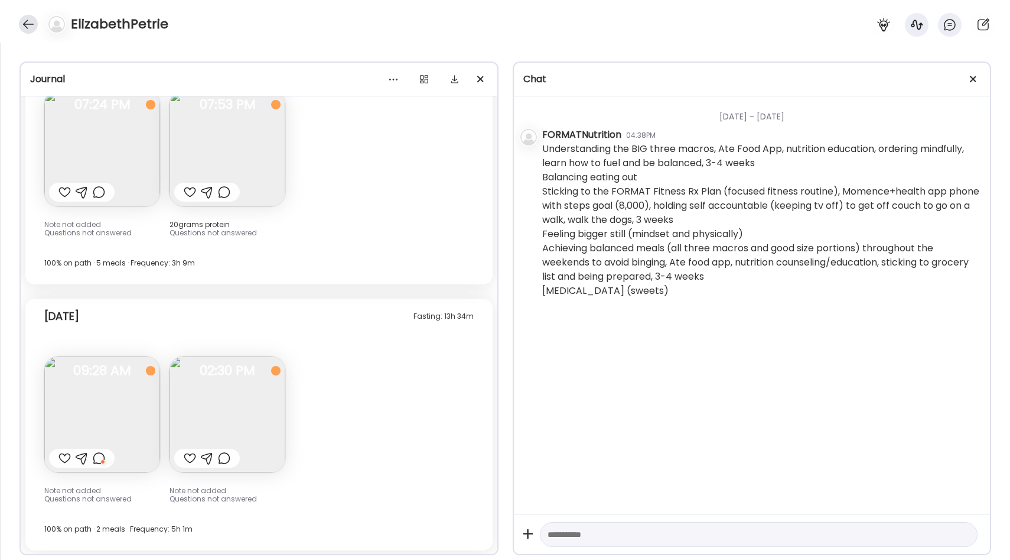
click at [25, 24] on div at bounding box center [28, 24] width 19 height 19
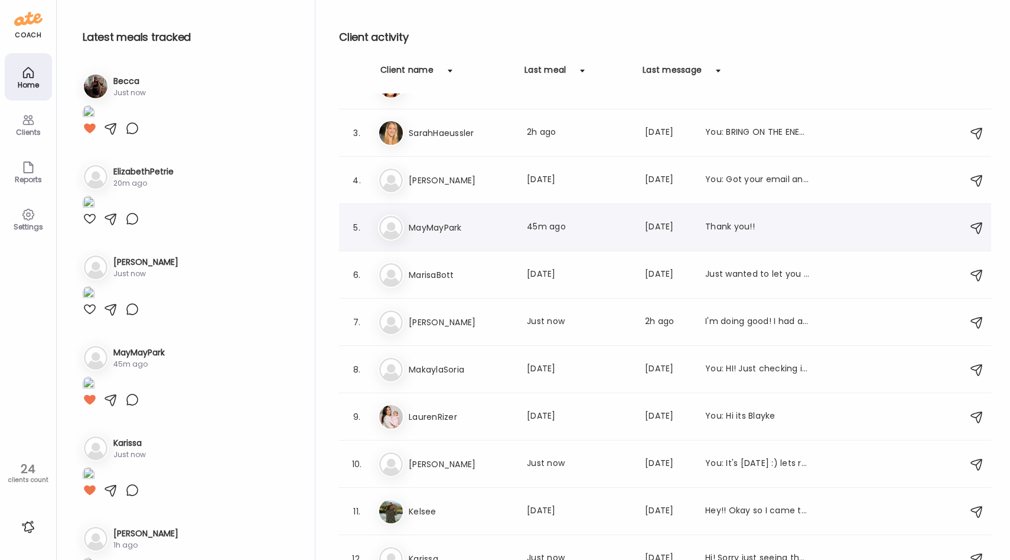
scroll to position [0, 0]
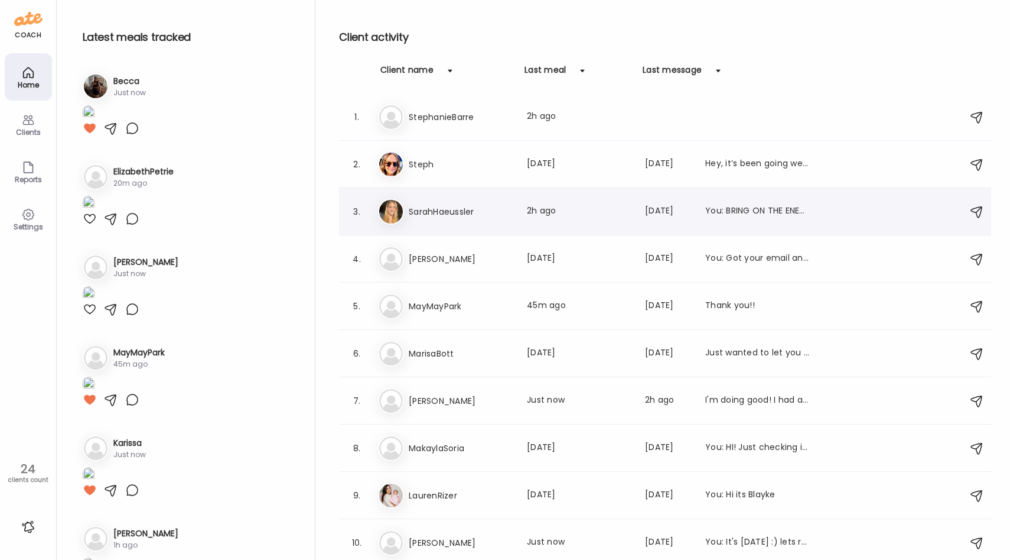
click at [470, 209] on h3 "SarahHaeussler" at bounding box center [461, 211] width 104 height 14
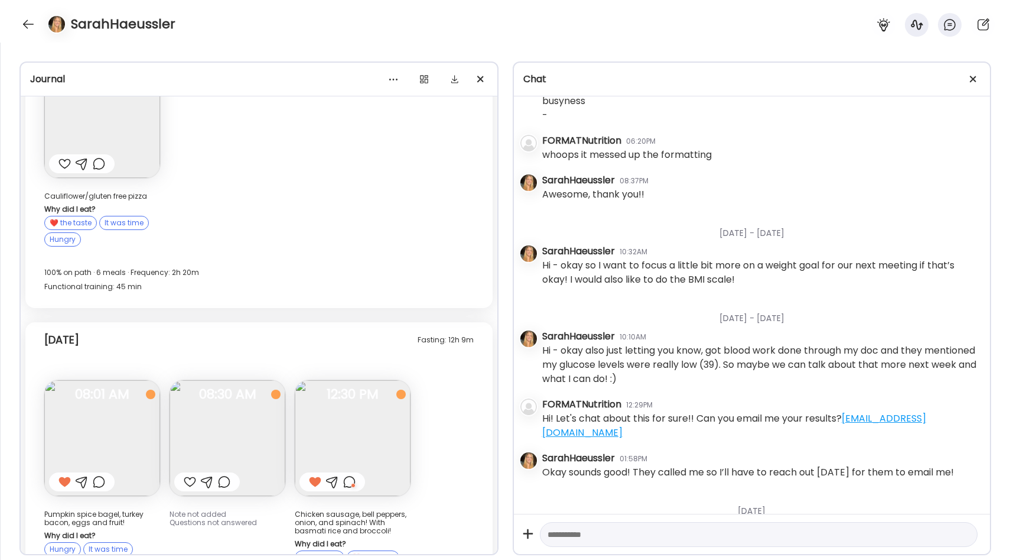
scroll to position [488, 0]
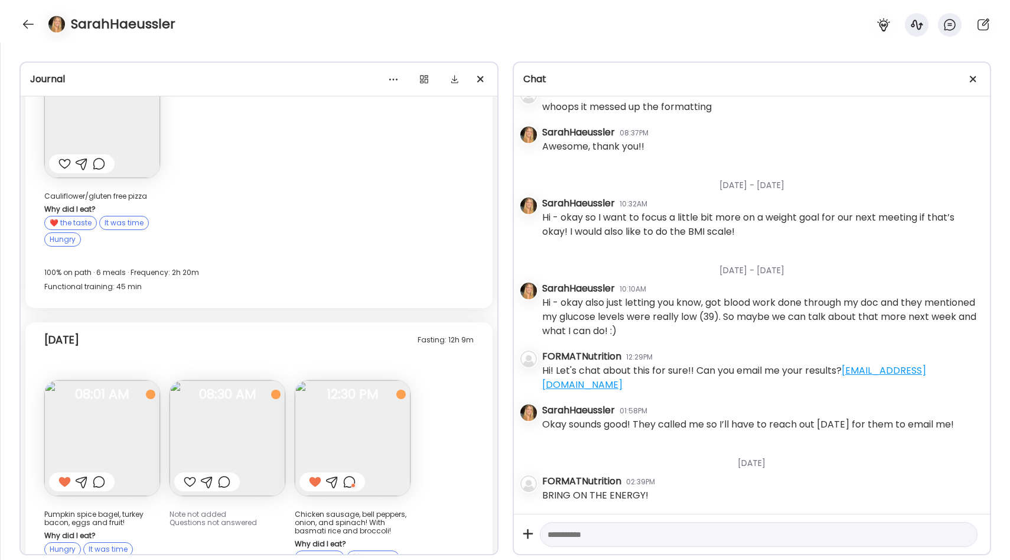
click at [547, 369] on div "Hi! Let's chat about this for sure!! Can you email me your results? [EMAIL_ADDR…" at bounding box center [761, 377] width 439 height 28
drag, startPoint x: 694, startPoint y: 369, endPoint x: 724, endPoint y: 381, distance: 32.2
click at [724, 381] on div "Hi! Let's chat about this for sure!! Can you email me your results? [EMAIL_ADDR…" at bounding box center [761, 377] width 439 height 28
click at [717, 375] on div "Hi! Let's chat about this for sure!! Can you email me your results? [EMAIL_ADDR…" at bounding box center [761, 377] width 439 height 28
click at [22, 24] on div at bounding box center [28, 24] width 19 height 19
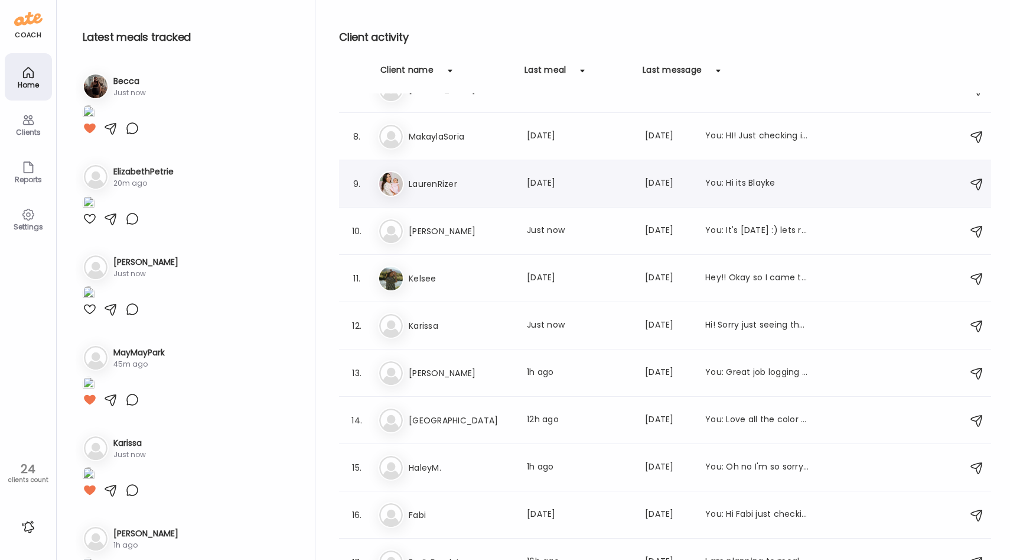
scroll to position [339, 0]
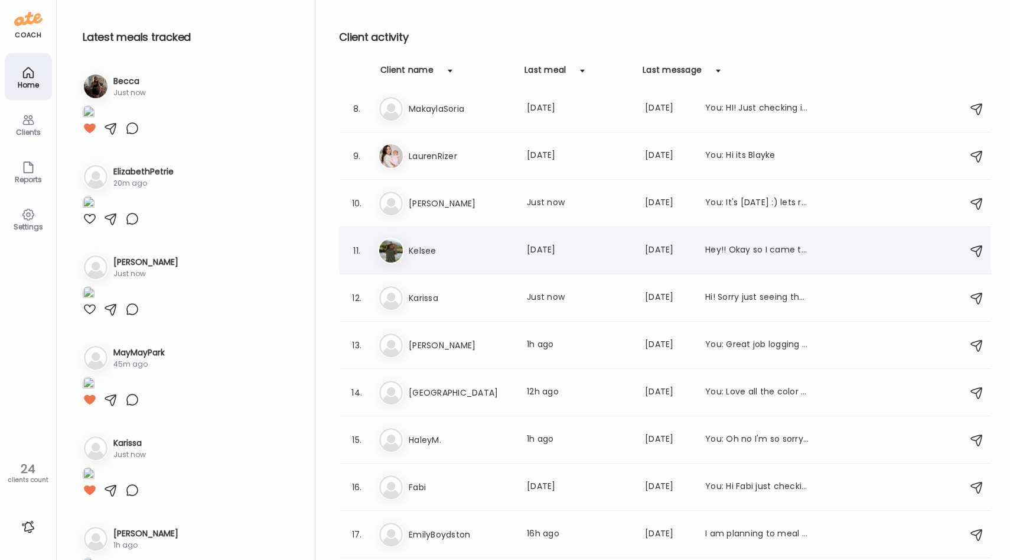
click at [475, 243] on h3 "Kelsee" at bounding box center [461, 250] width 104 height 14
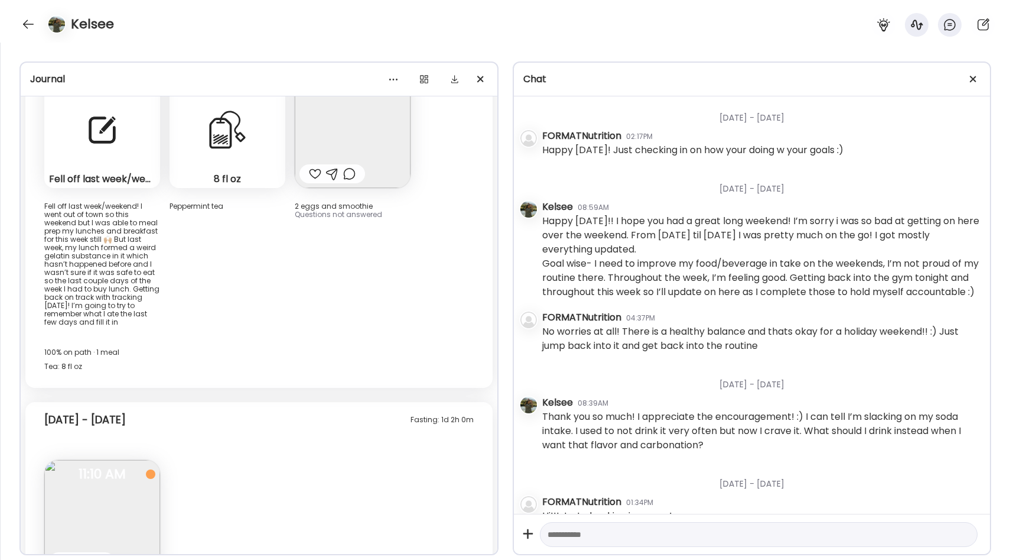
scroll to position [9103, 0]
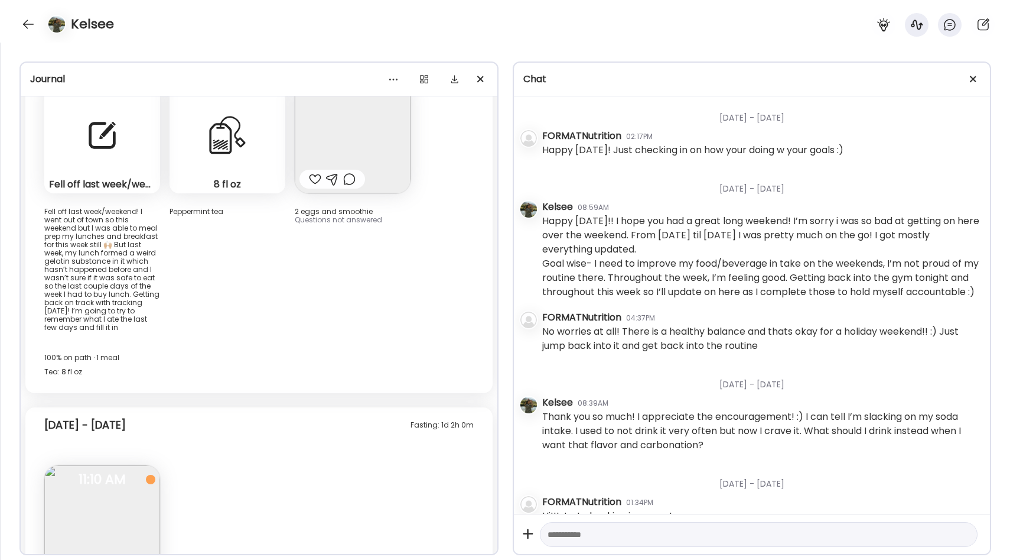
click at [109, 147] on div "Fell off last week/weekend! I went out of town so this weekend but I was able t…" at bounding box center [102, 135] width 116 height 116
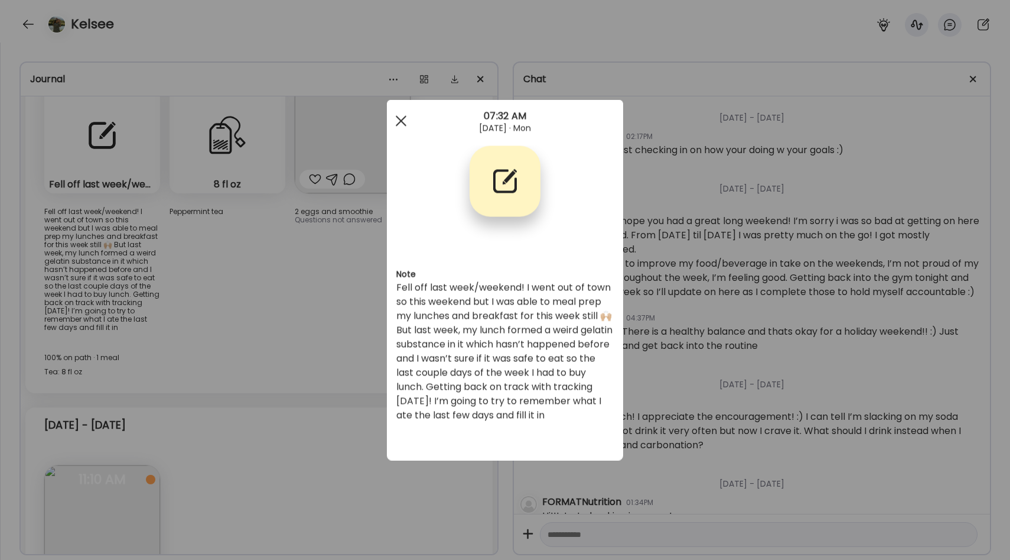
click at [398, 124] on span at bounding box center [401, 120] width 11 height 11
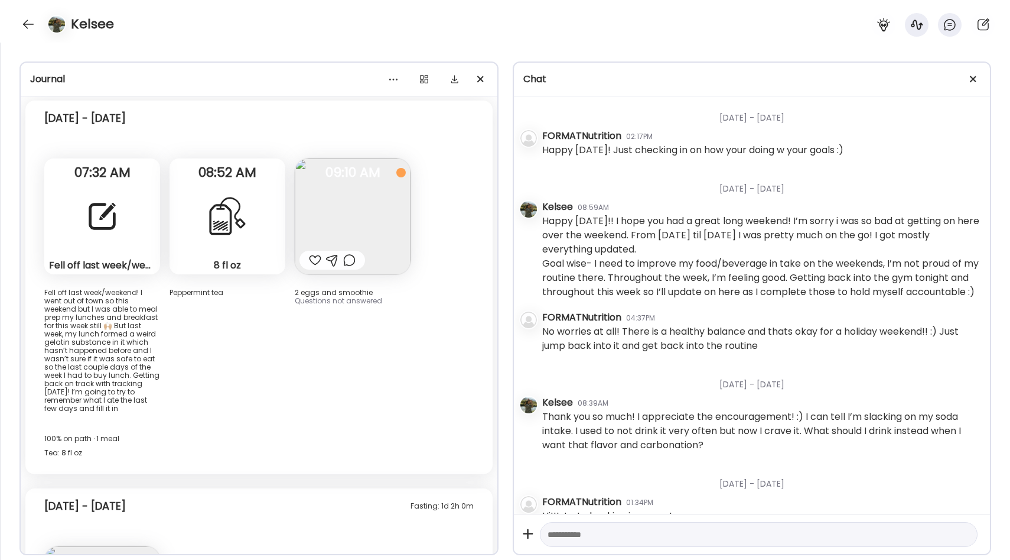
scroll to position [9188, 0]
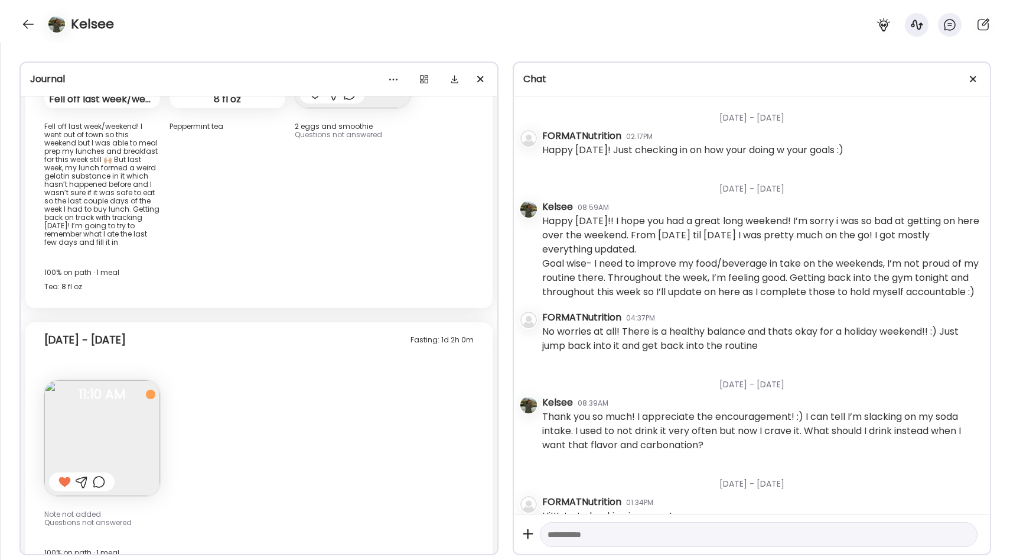
click at [139, 157] on div "Fell off last week/weekend! I went out of town so this weekend but I was able t…" at bounding box center [102, 184] width 116 height 124
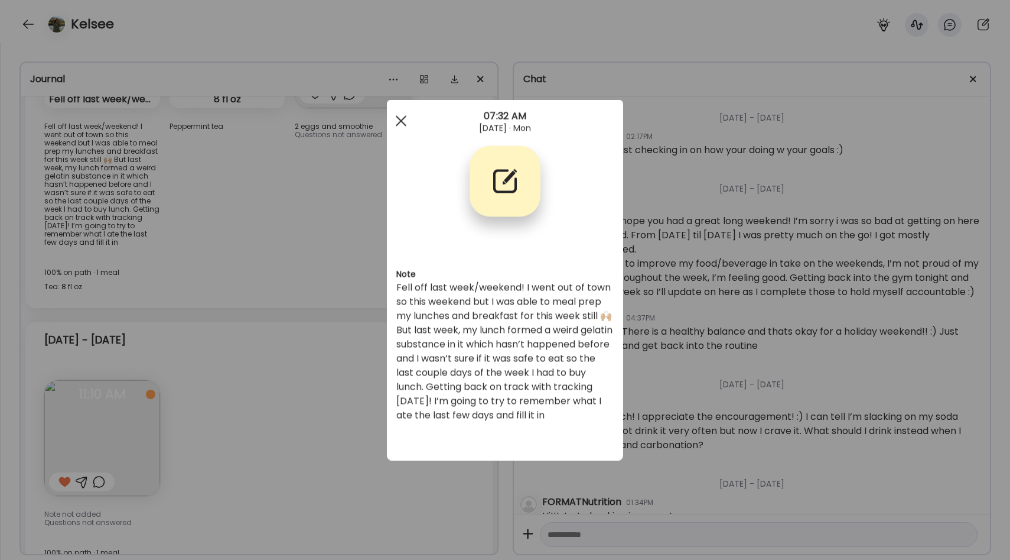
click at [405, 119] on div at bounding box center [401, 121] width 24 height 24
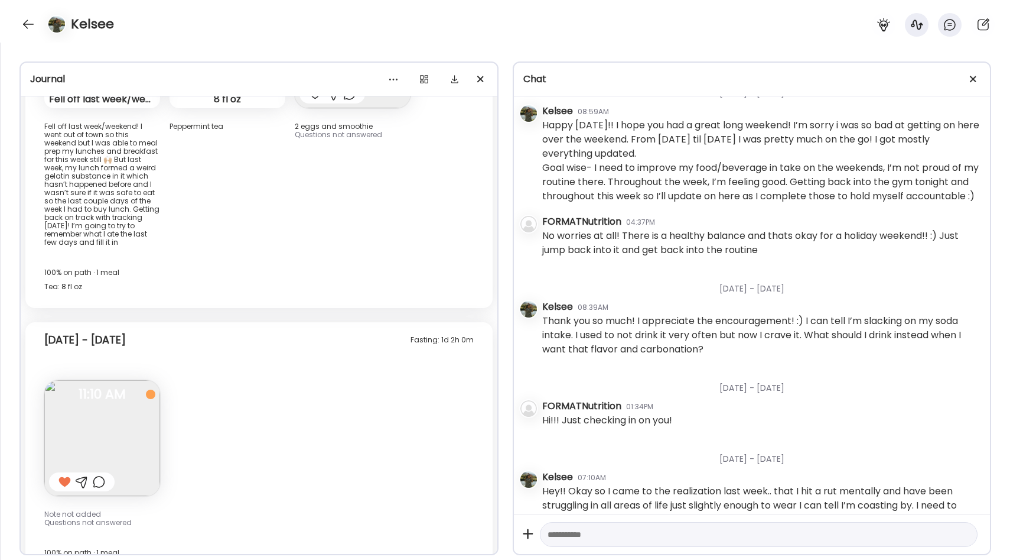
scroll to position [1028, 0]
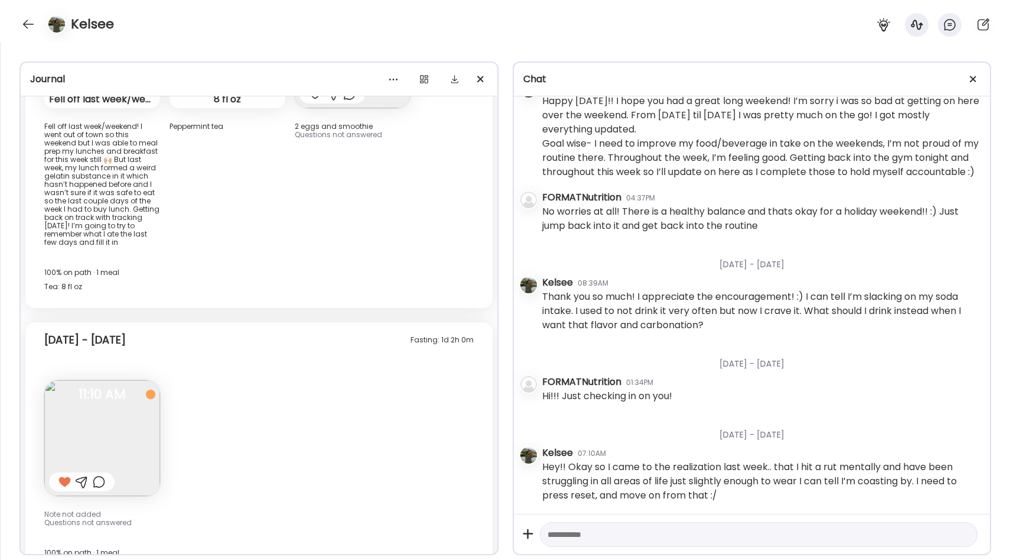
click at [623, 529] on textarea at bounding box center [749, 534] width 402 height 14
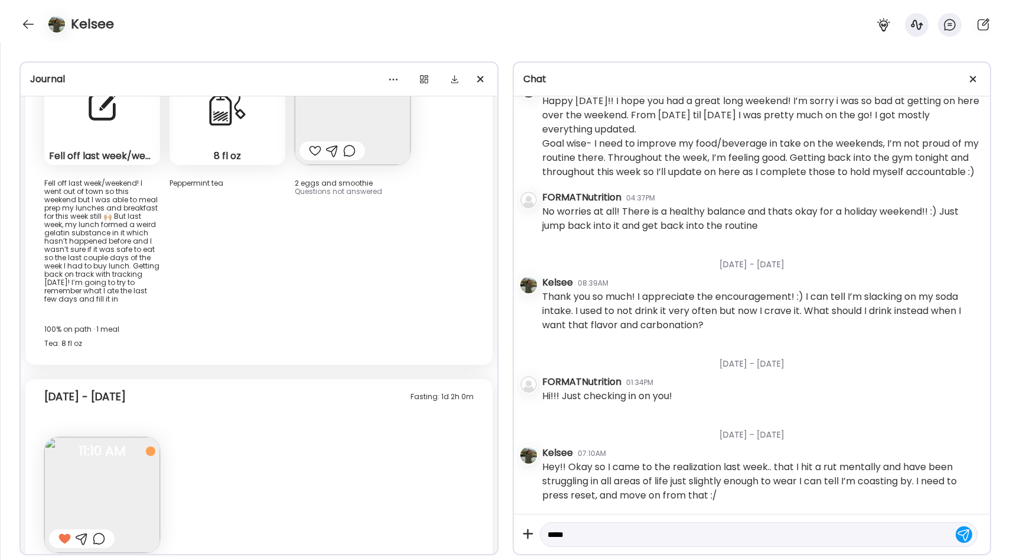
scroll to position [9188, 0]
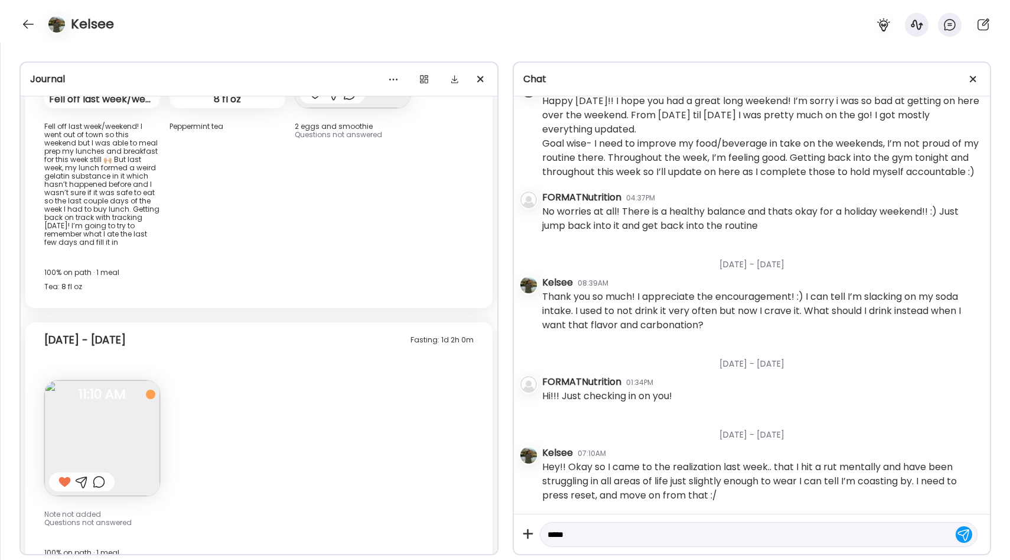
click at [576, 535] on textarea "****" at bounding box center [749, 534] width 402 height 14
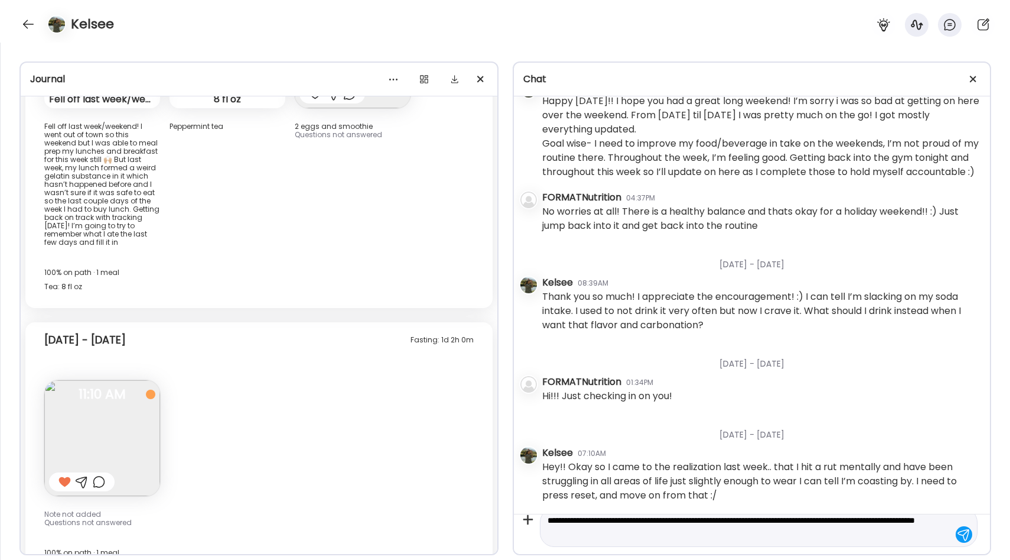
click at [646, 535] on textarea "**********" at bounding box center [749, 527] width 402 height 28
click at [681, 538] on textarea "**********" at bounding box center [749, 527] width 402 height 28
type textarea "**********"
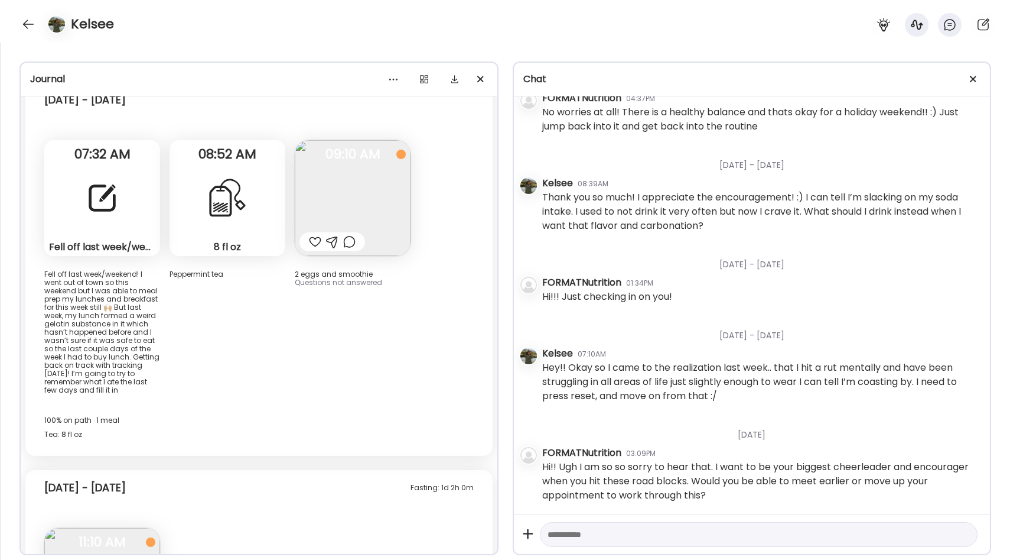
scroll to position [9188, 0]
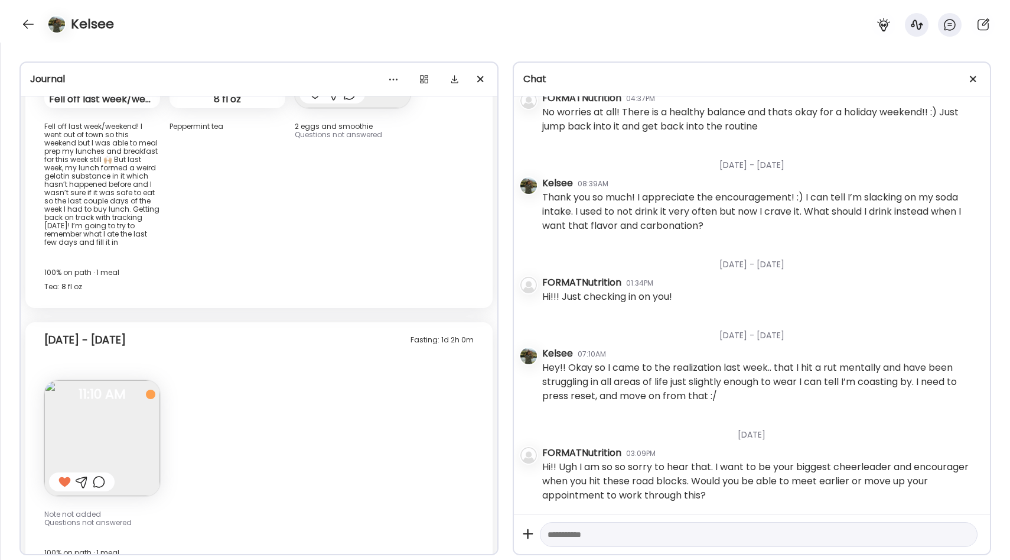
click at [112, 397] on img at bounding box center [102, 438] width 116 height 116
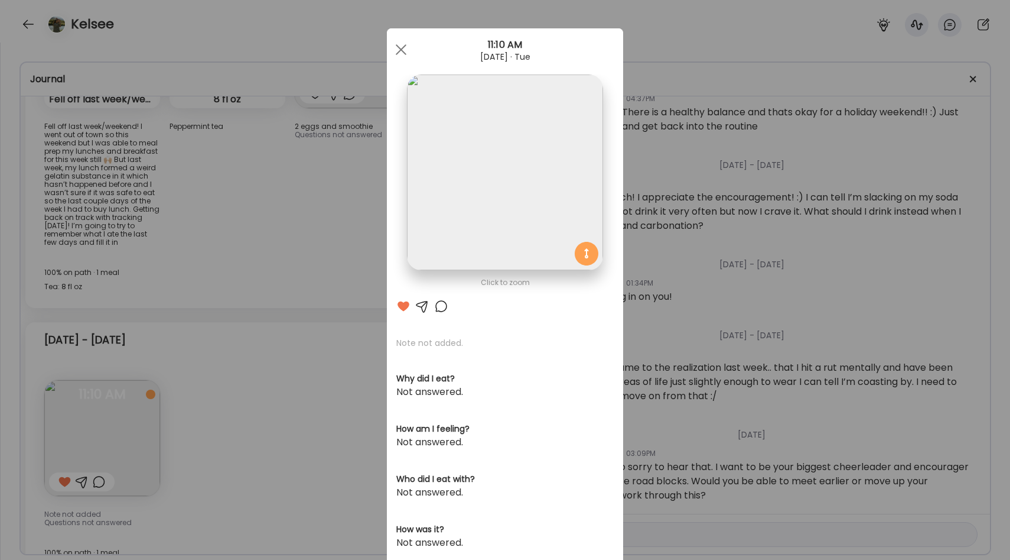
click at [298, 358] on div "Ate Coach Dashboard Wahoo! It’s official Take a moment to set up your Coach Pro…" at bounding box center [505, 280] width 1010 height 560
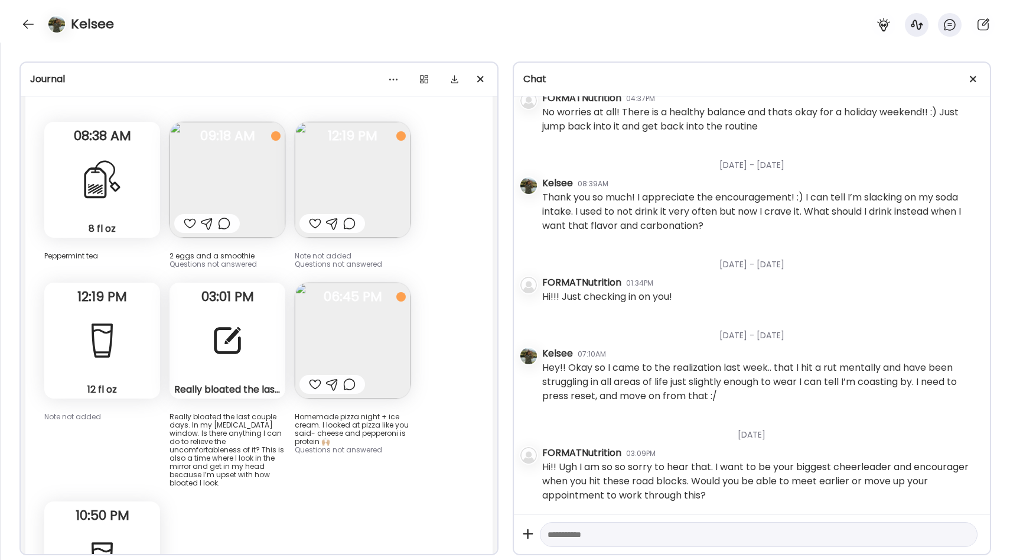
scroll to position [8045, 0]
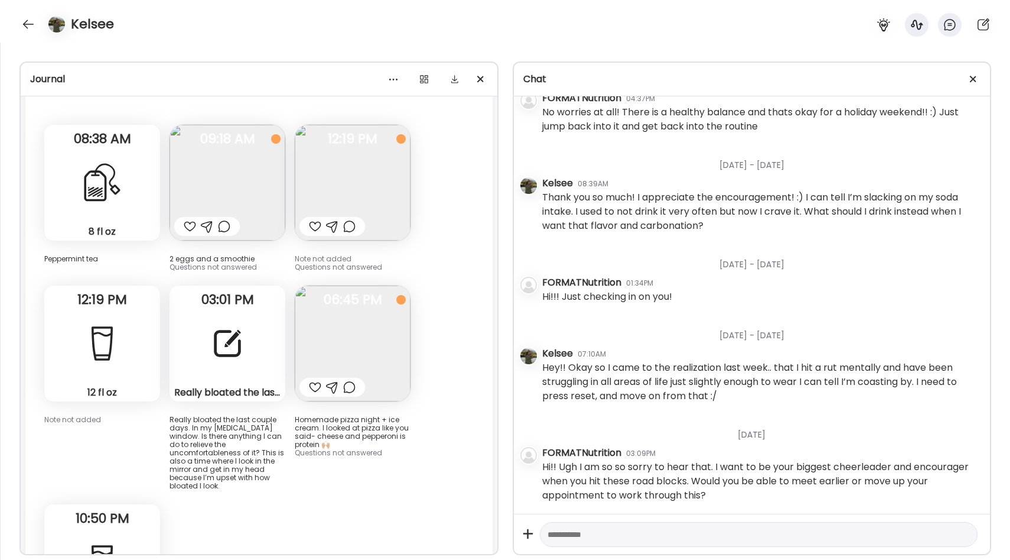
click at [328, 174] on img at bounding box center [353, 183] width 116 height 116
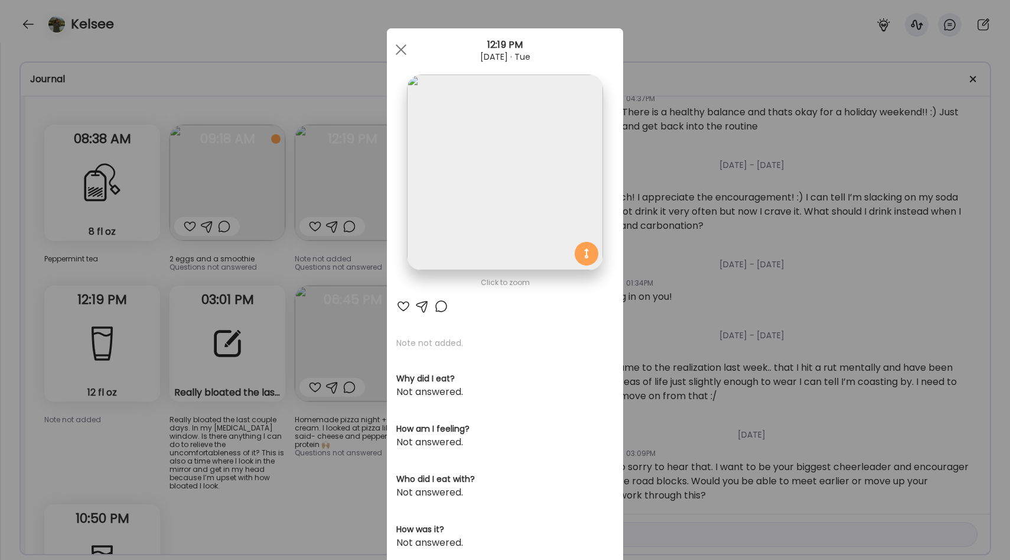
click at [294, 233] on div "Ate Coach Dashboard Wahoo! It’s official Take a moment to set up your Coach Pro…" at bounding box center [505, 280] width 1010 height 560
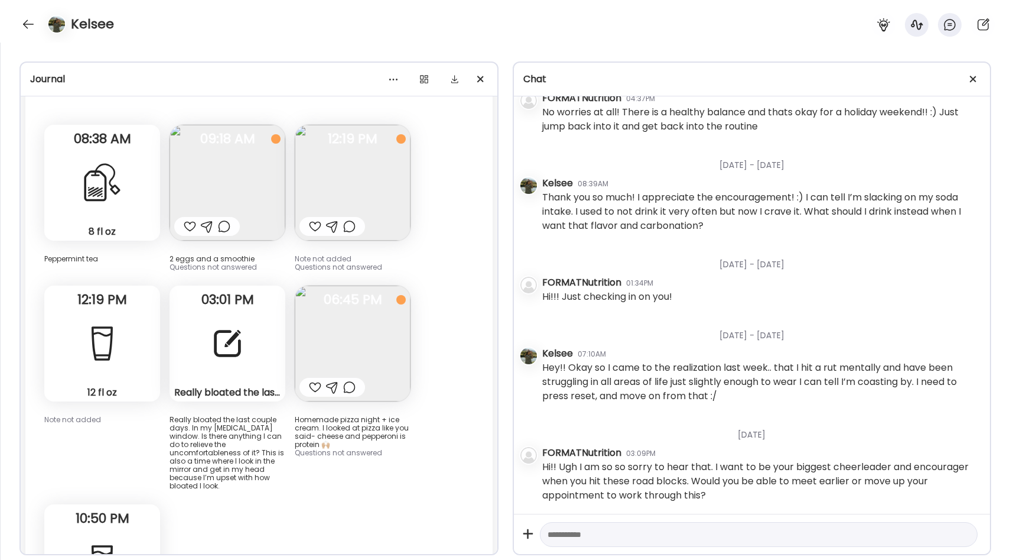
click at [245, 322] on div at bounding box center [227, 343] width 43 height 43
